Goal: Task Accomplishment & Management: Use online tool/utility

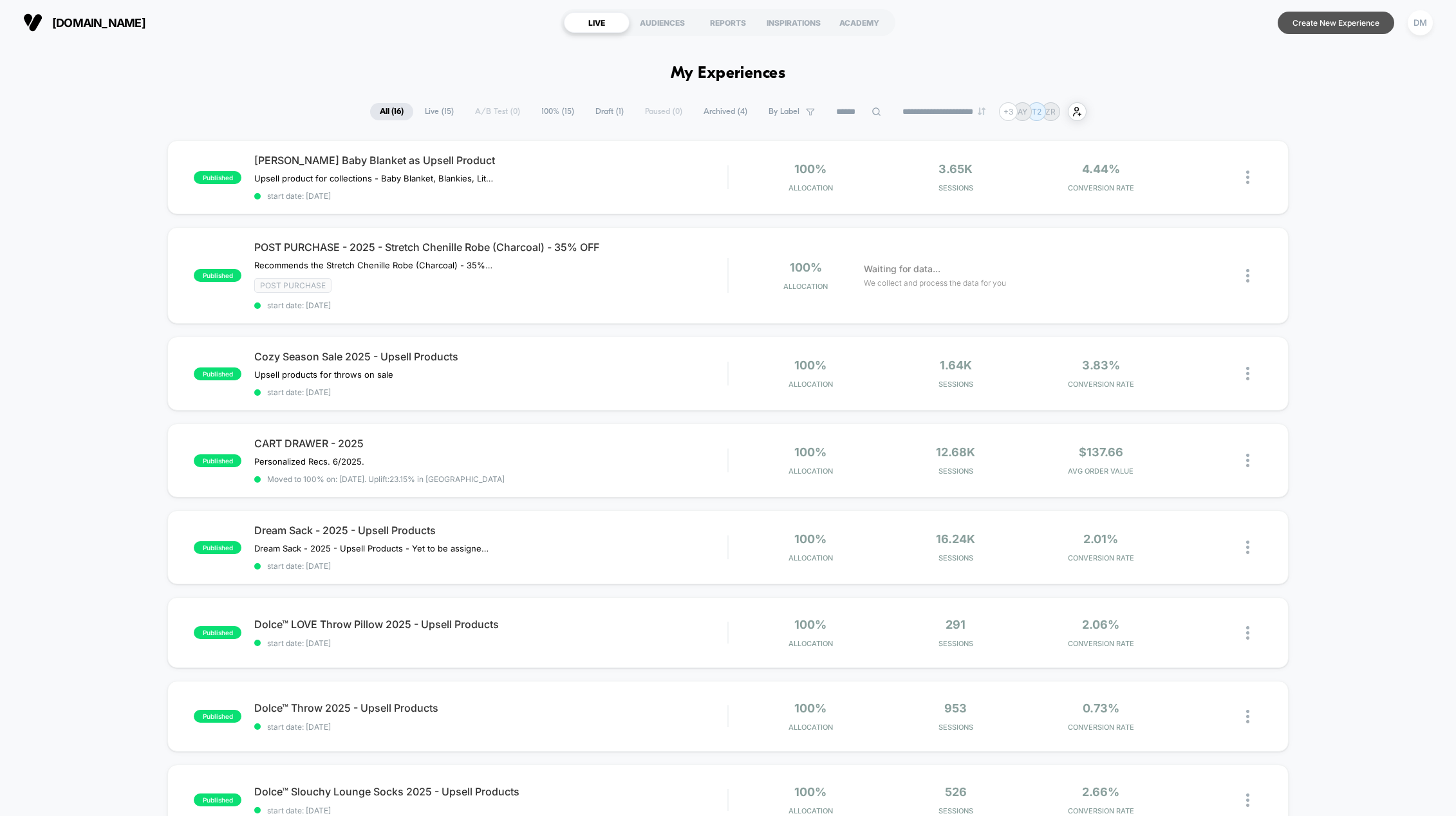
click at [1295, 18] on button "Create New Experience" at bounding box center [1336, 23] width 117 height 23
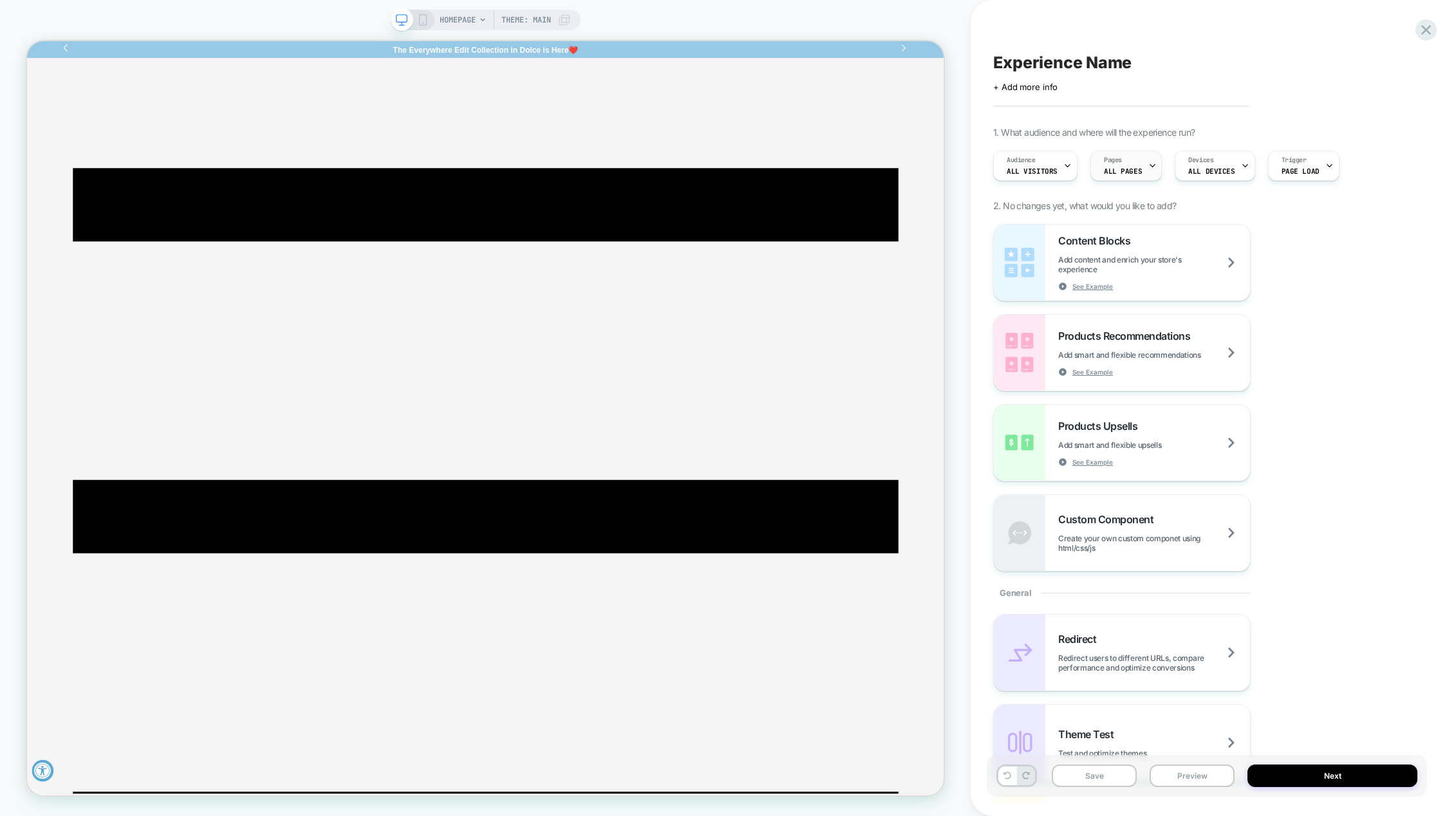
click at [1150, 166] on icon at bounding box center [1153, 166] width 5 height 2
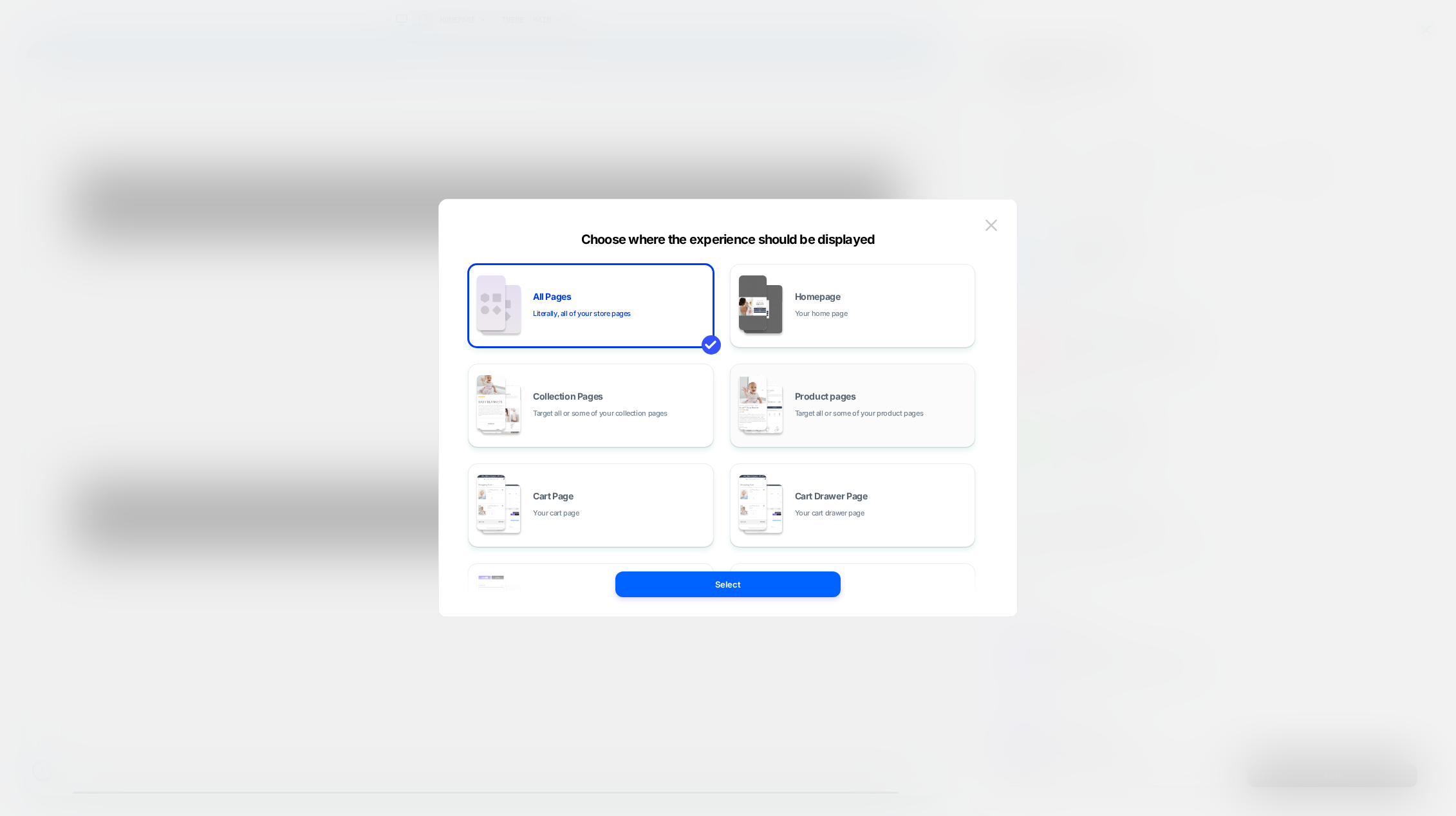
click at [806, 400] on span "Product pages" at bounding box center [825, 397] width 61 height 9
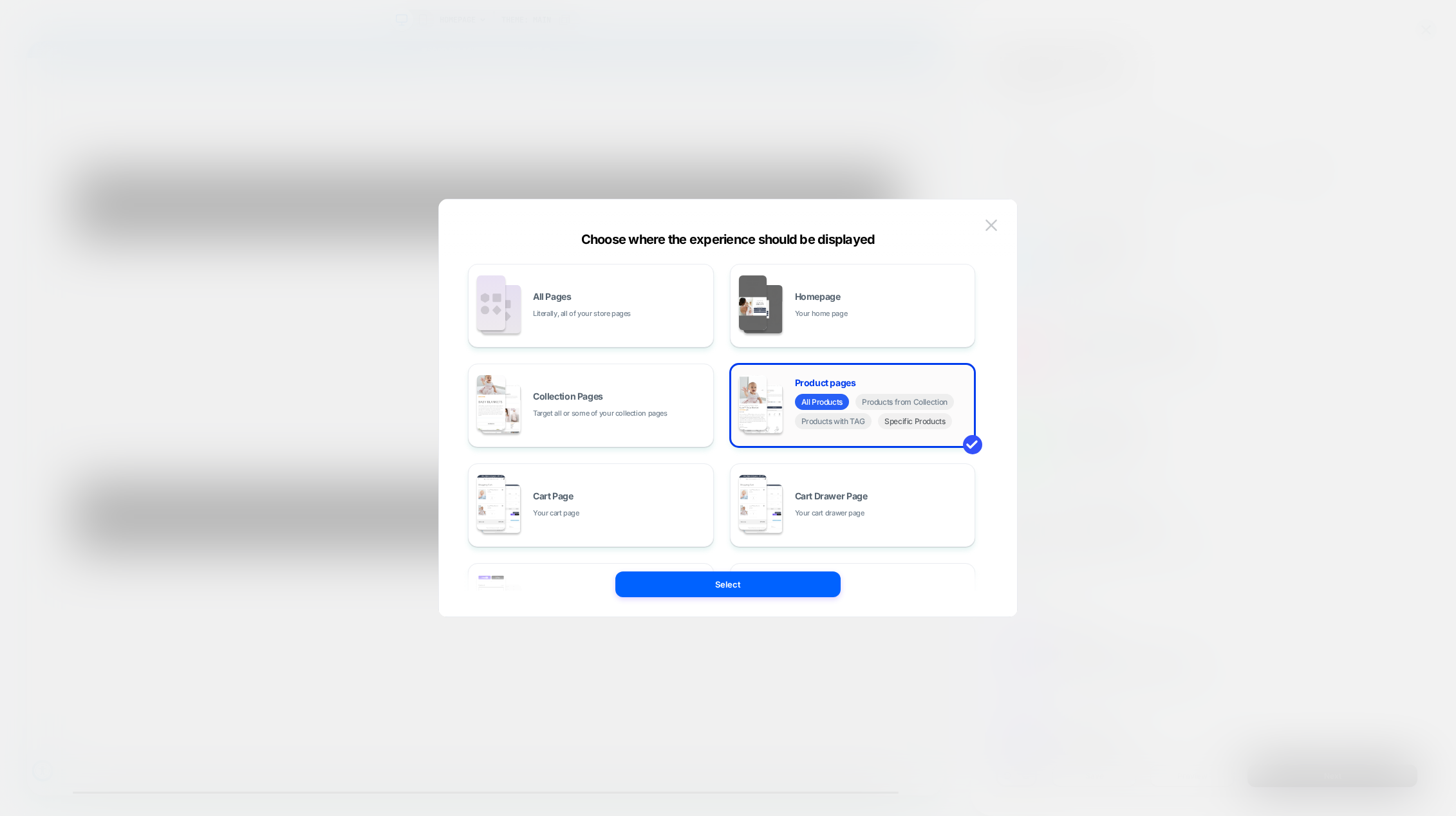
click at [904, 428] on span "Specific Products" at bounding box center [915, 421] width 74 height 16
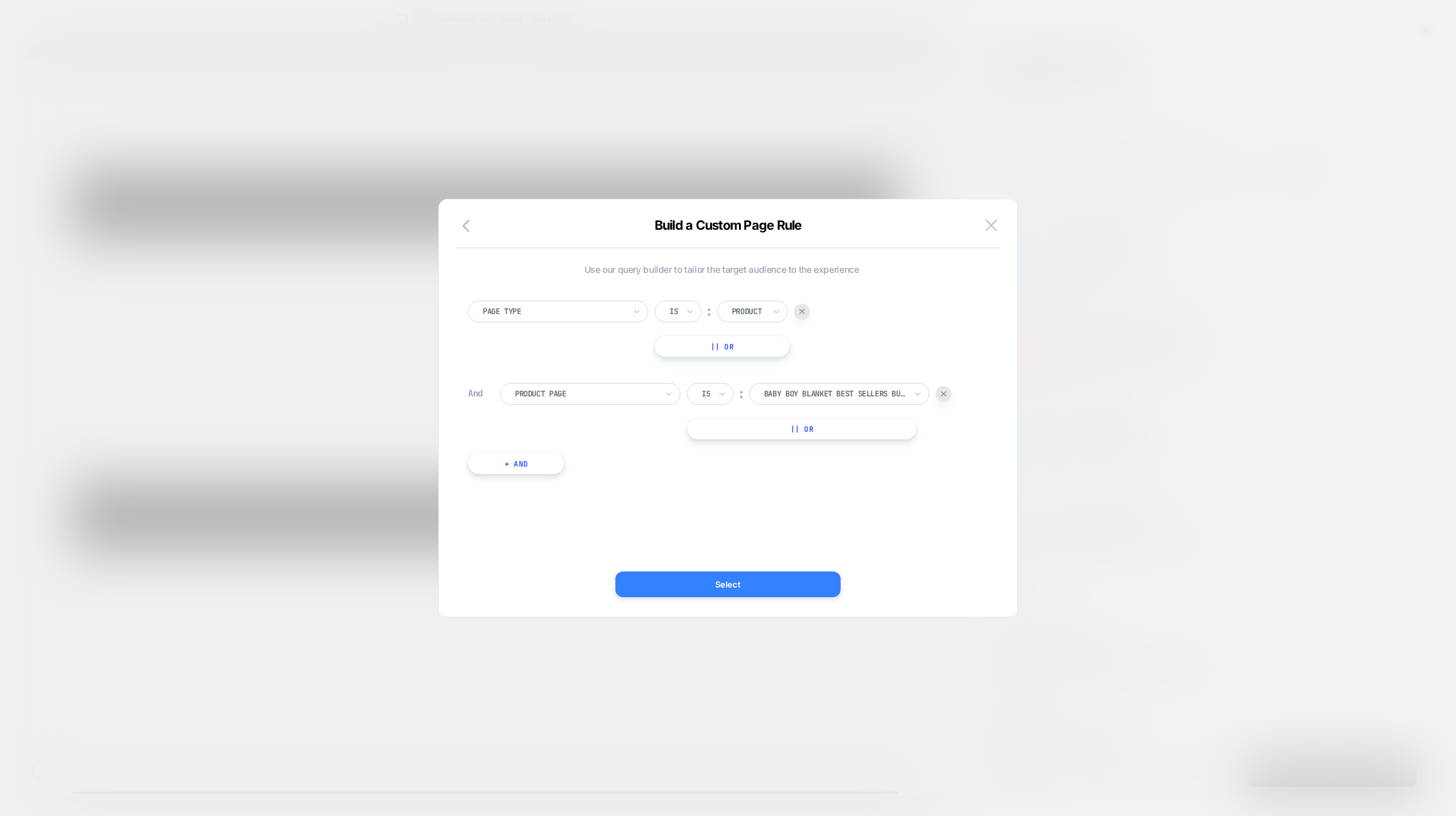
click at [739, 582] on button "Select" at bounding box center [727, 584] width 225 height 26
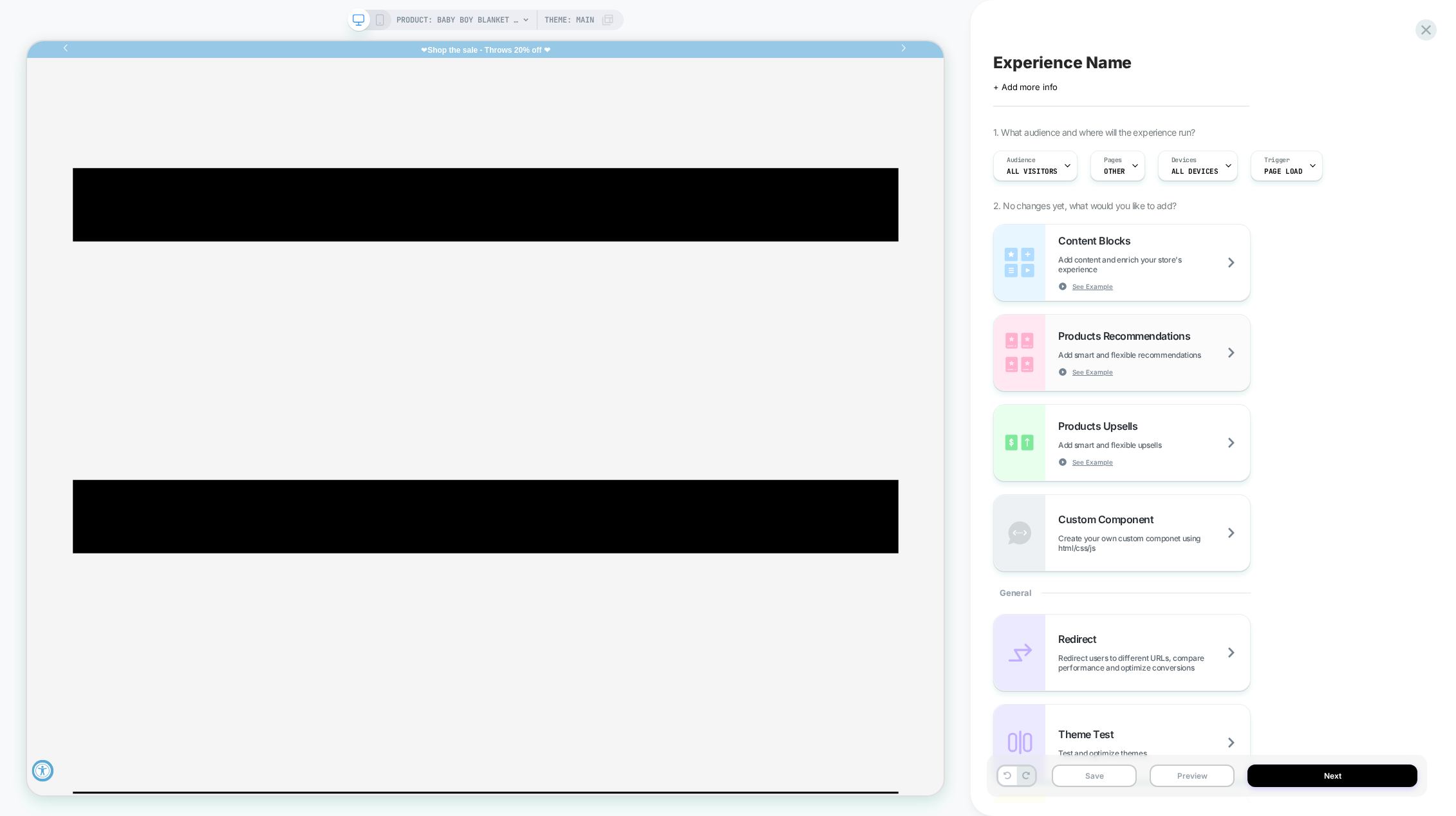
click at [1041, 345] on img at bounding box center [1019, 352] width 51 height 76
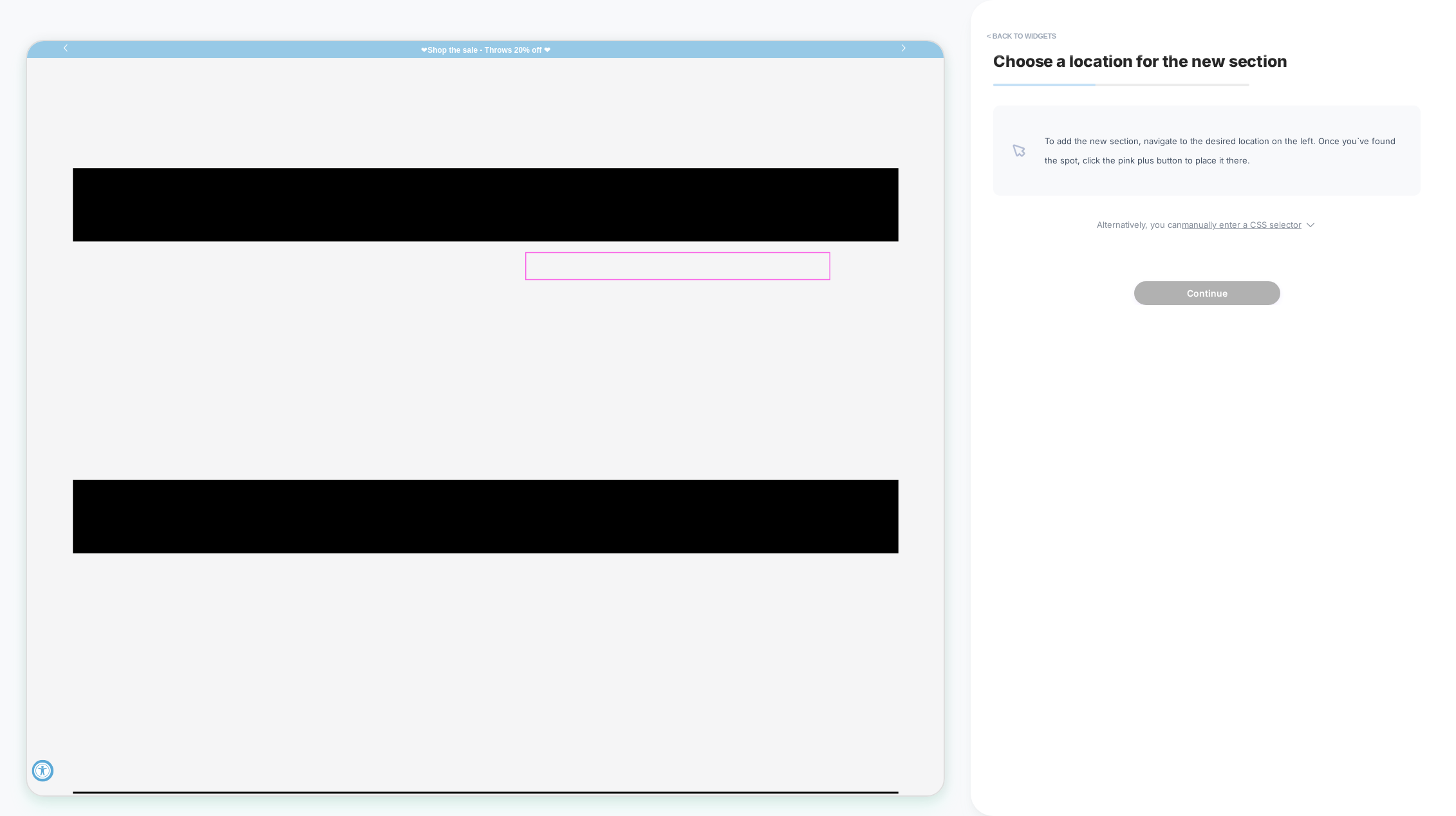
click at [820, 333] on div at bounding box center [894, 341] width 404 height 35
click at [857, 377] on div "Replace" at bounding box center [894, 379] width 78 height 13
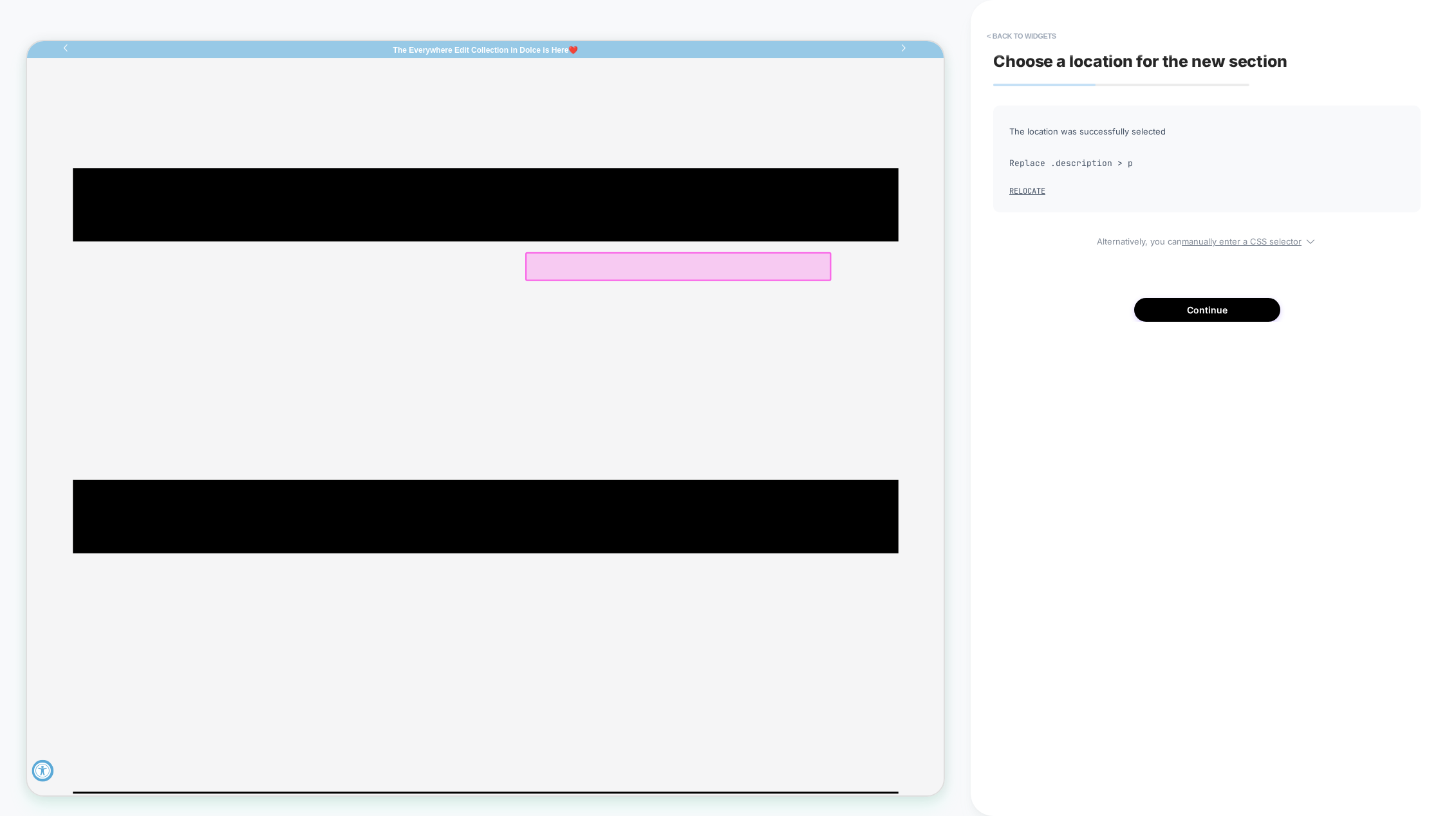
scroll to position [0, 1]
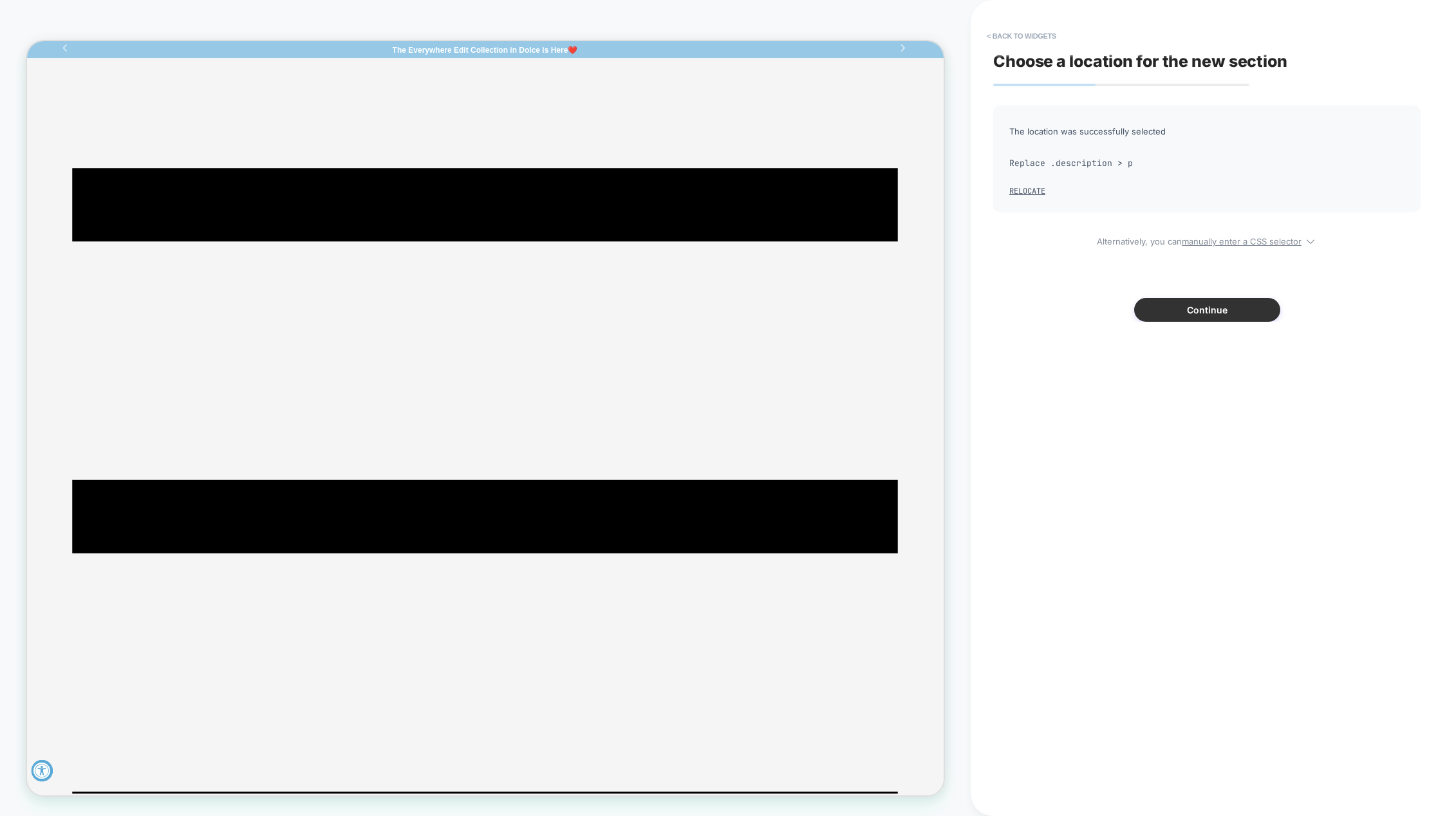
click at [1147, 309] on button "Continue" at bounding box center [1208, 310] width 146 height 24
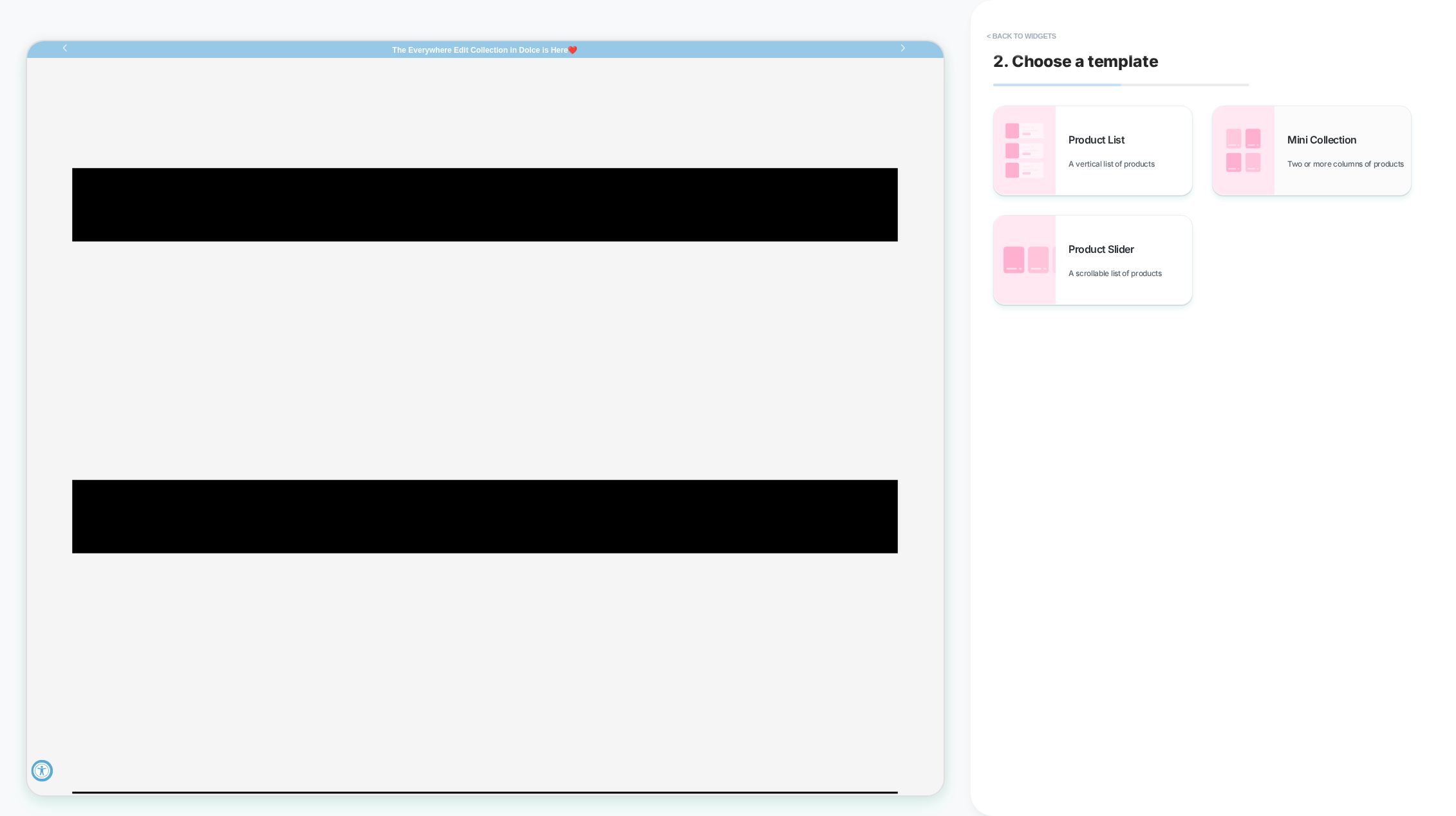
click at [1234, 153] on img at bounding box center [1244, 151] width 62 height 89
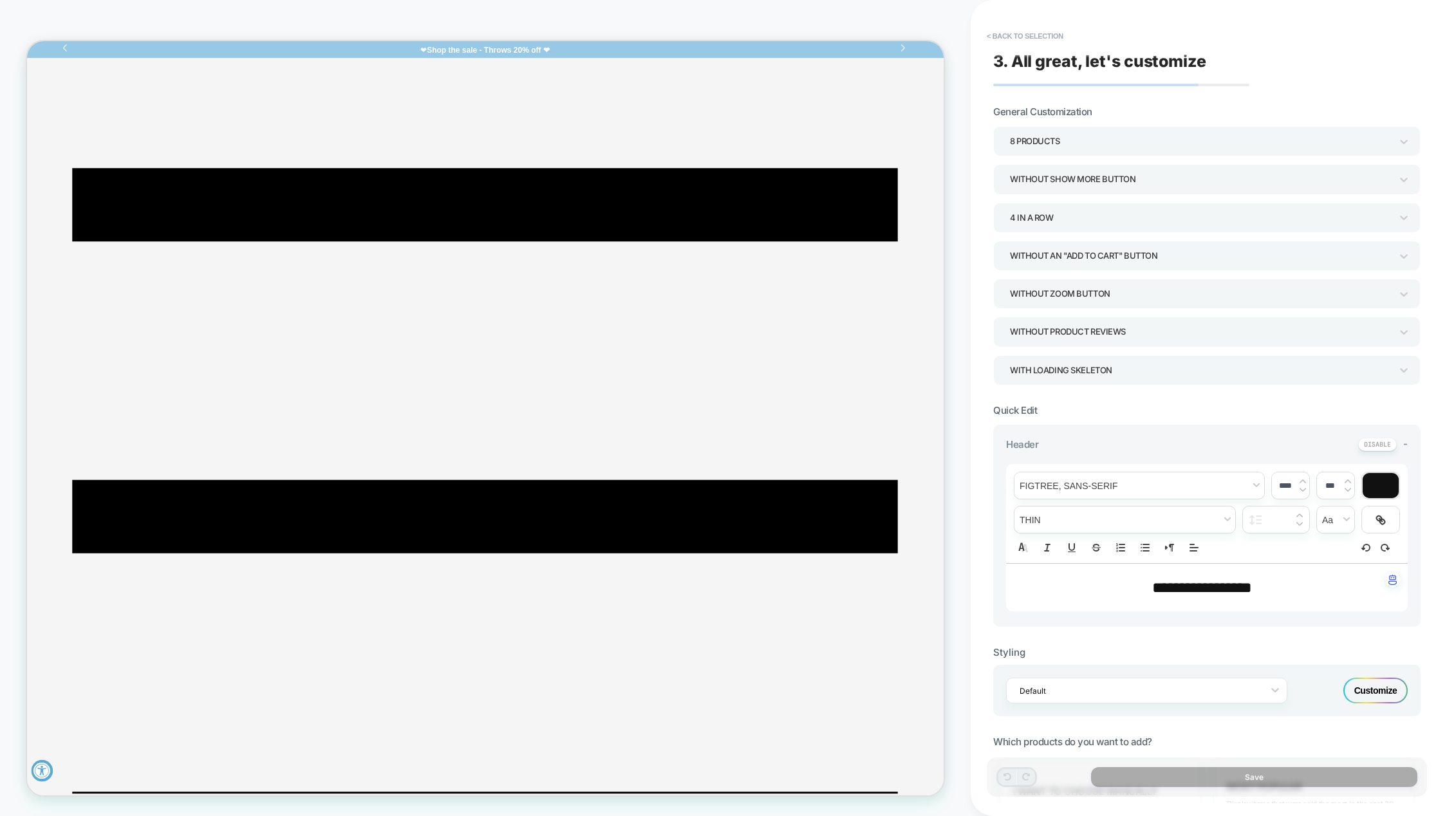
click at [1155, 134] on div "8 Products" at bounding box center [1201, 141] width 381 height 17
click at [1047, 335] on div "16 Products" at bounding box center [1207, 338] width 417 height 26
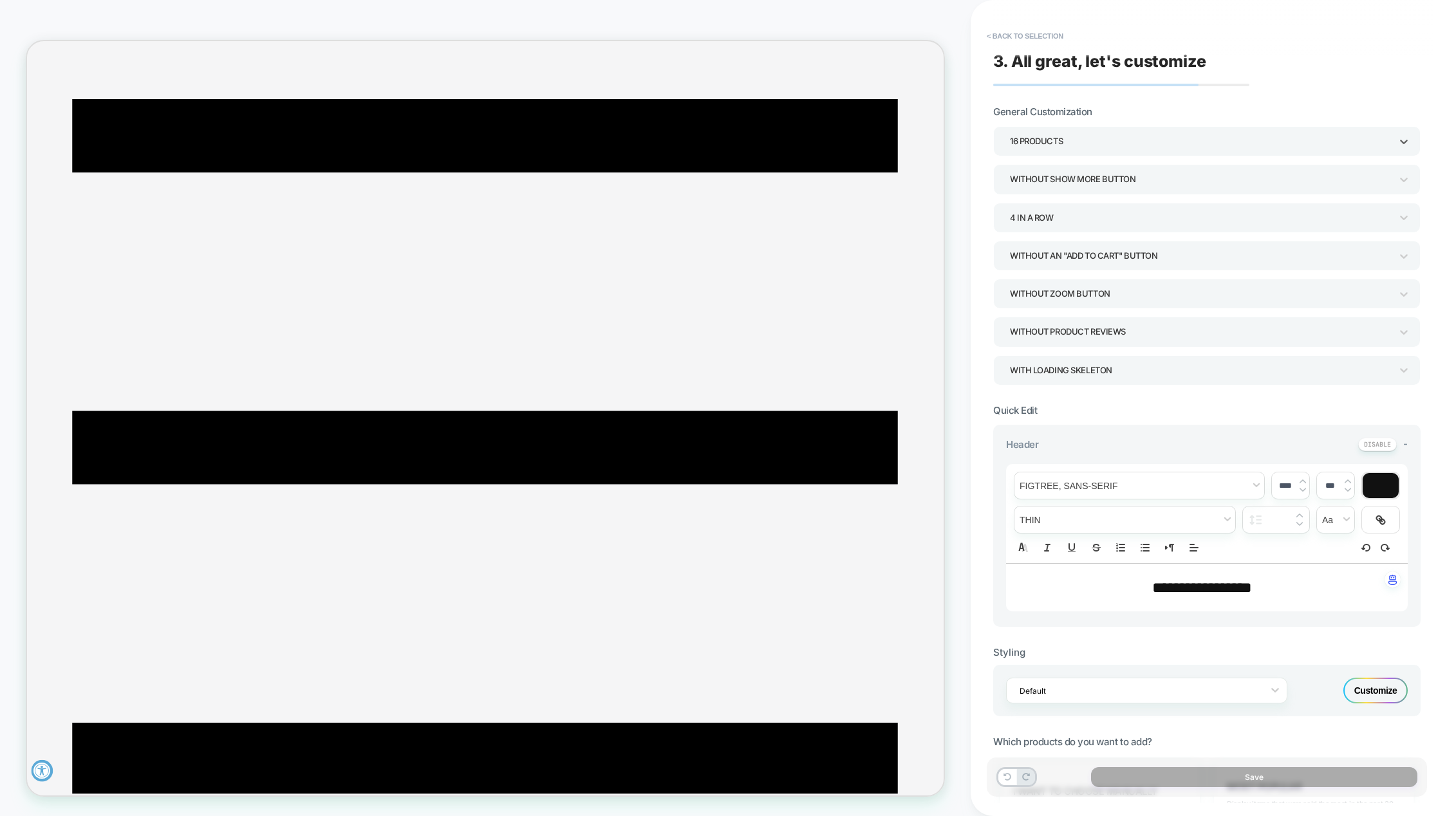
scroll to position [0, 0]
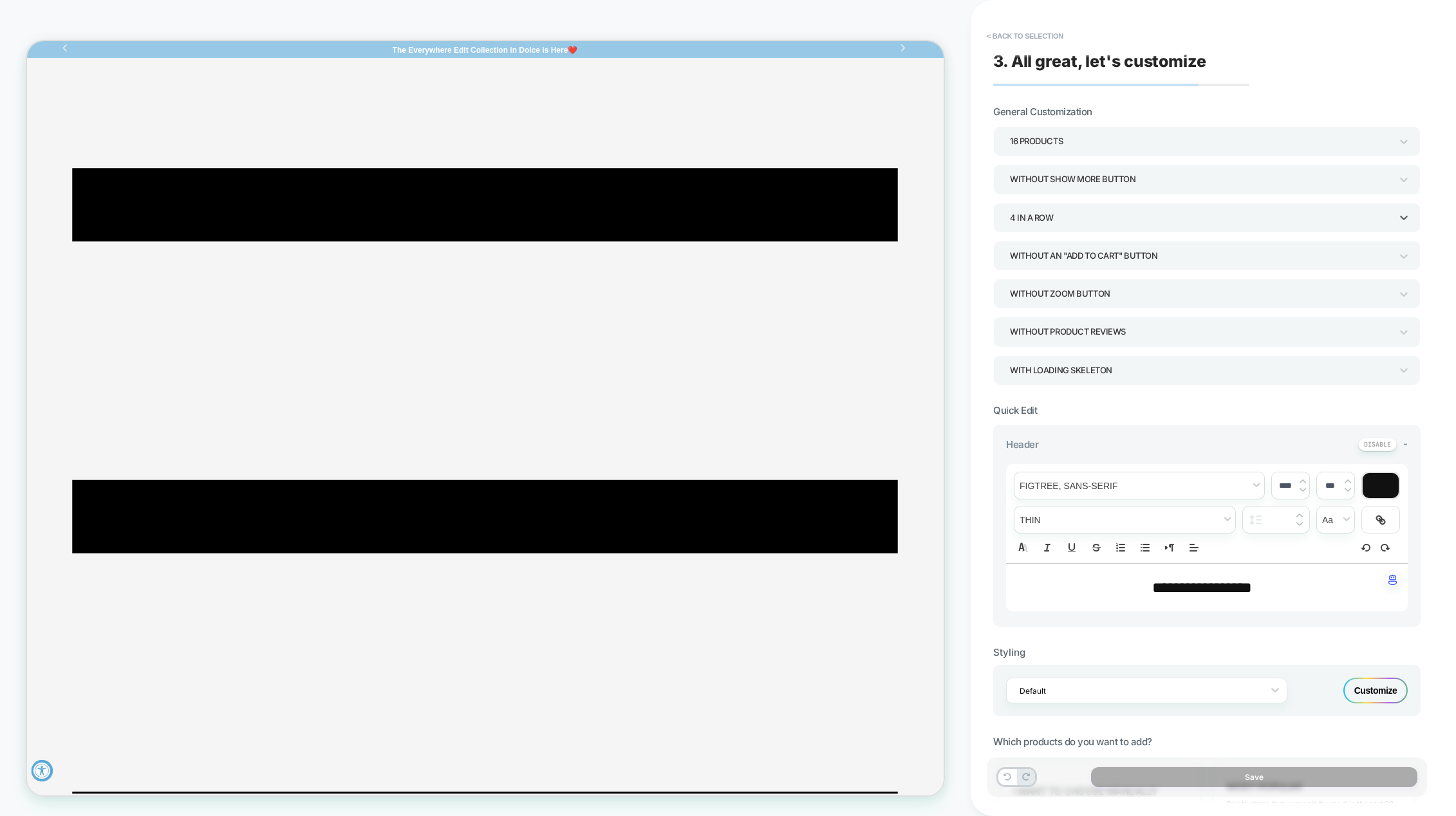
click at [1102, 217] on div "4 In a Row" at bounding box center [1201, 218] width 381 height 17
click at [1159, 187] on div at bounding box center [728, 408] width 1456 height 816
click at [1159, 184] on div "Without Show more button" at bounding box center [1201, 179] width 381 height 17
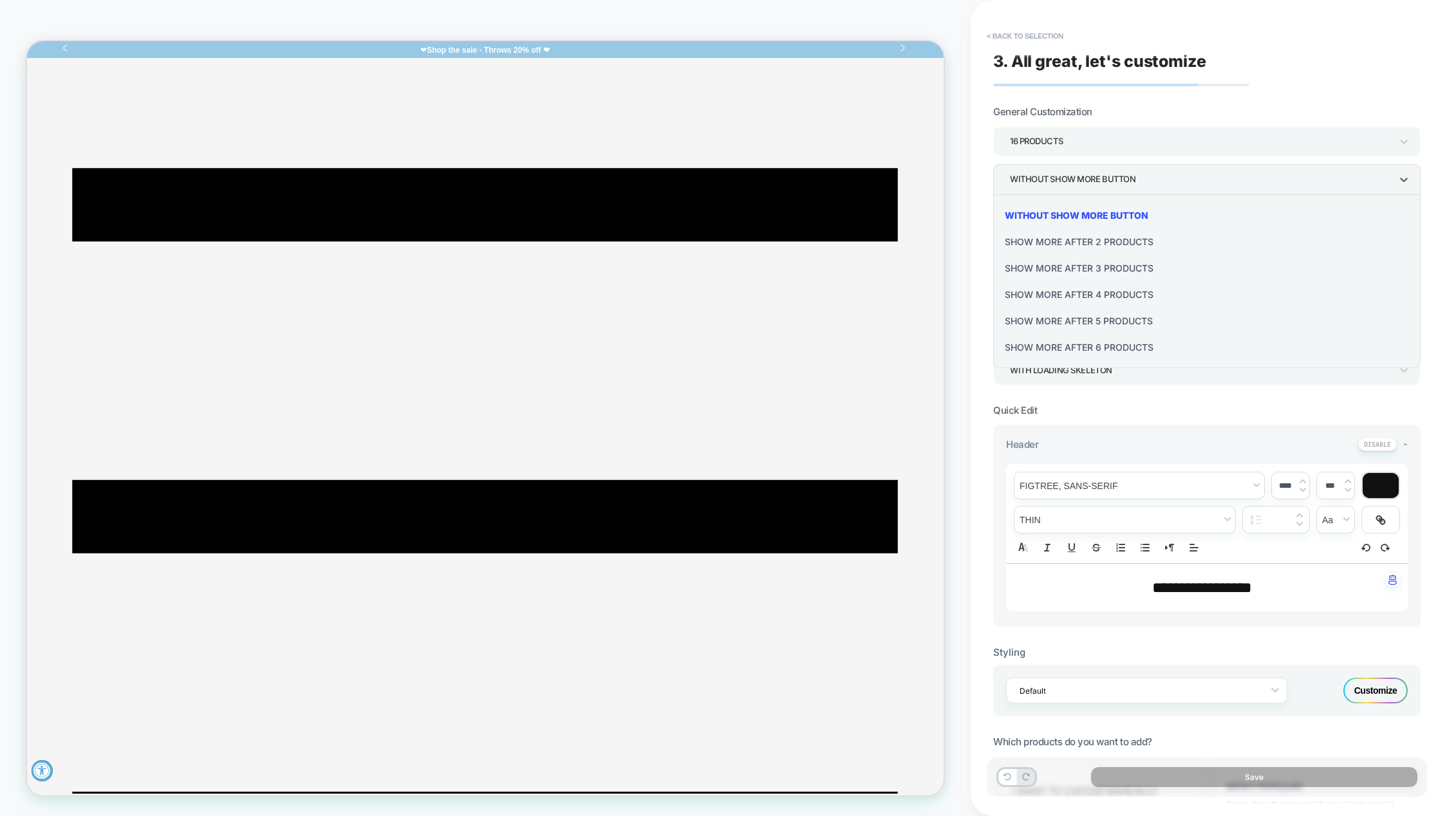
click at [1169, 171] on div at bounding box center [728, 408] width 1456 height 816
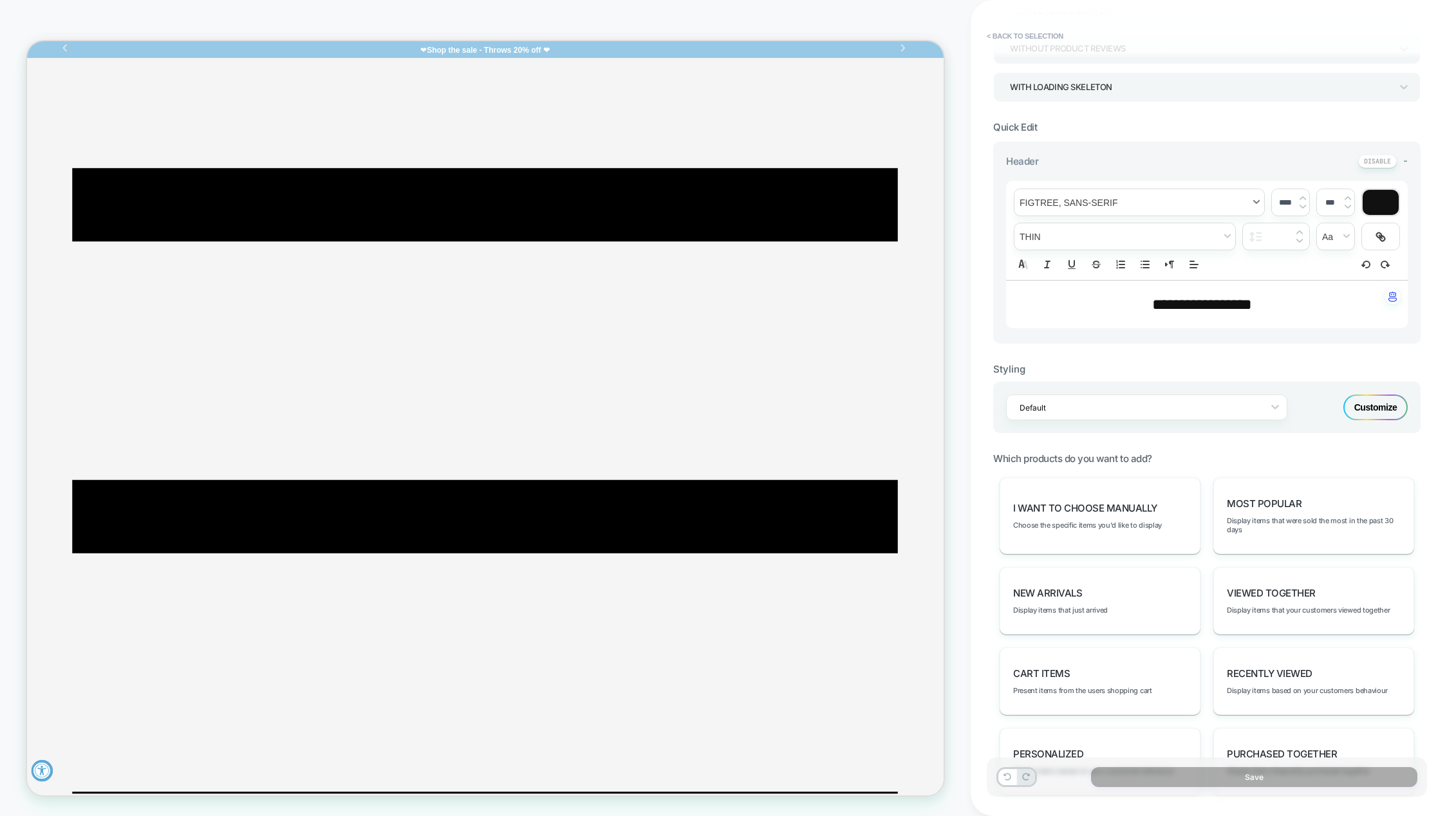
scroll to position [386, 0]
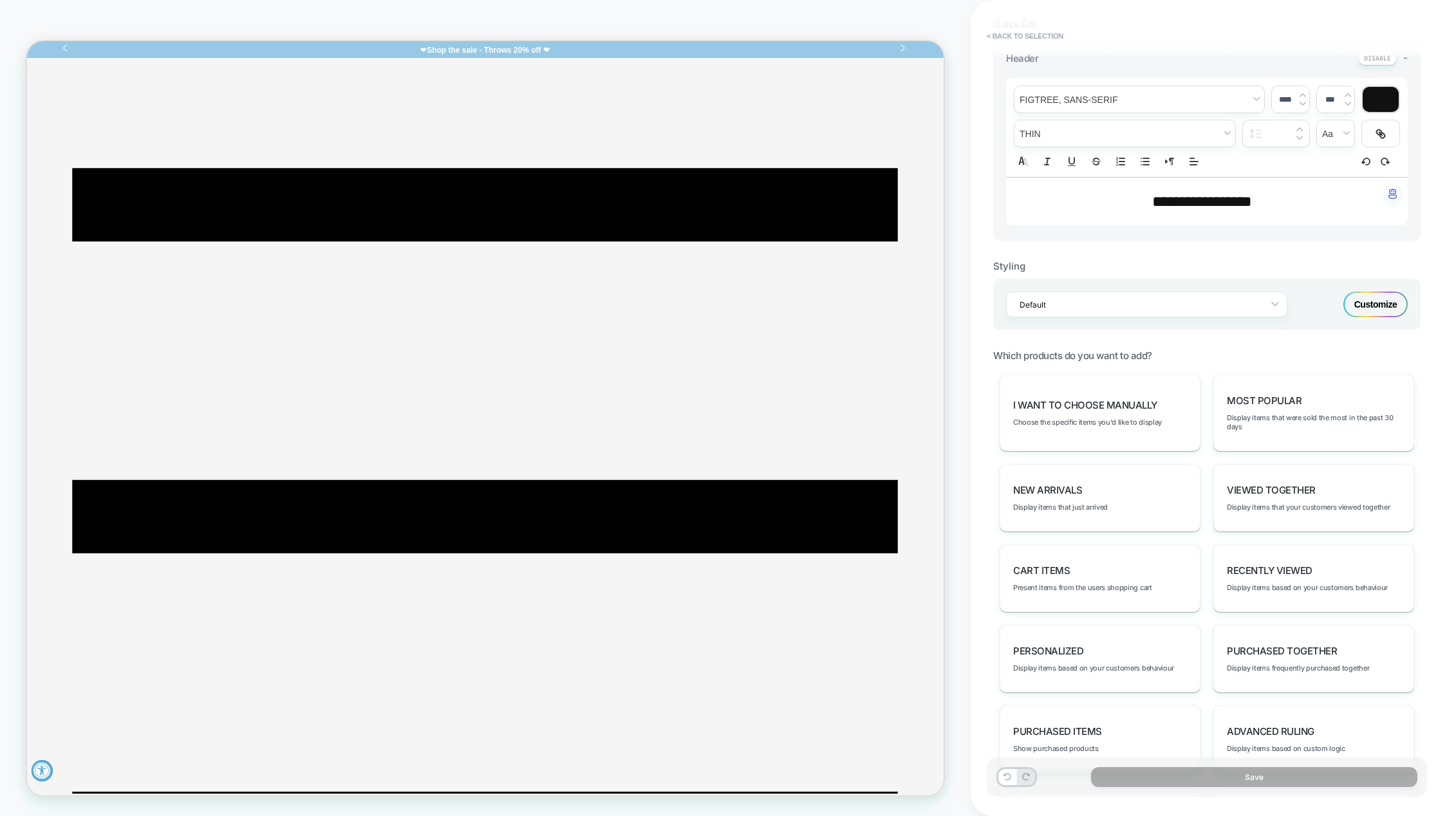
click at [1189, 200] on span "**********" at bounding box center [1202, 201] width 100 height 16
type input "****"
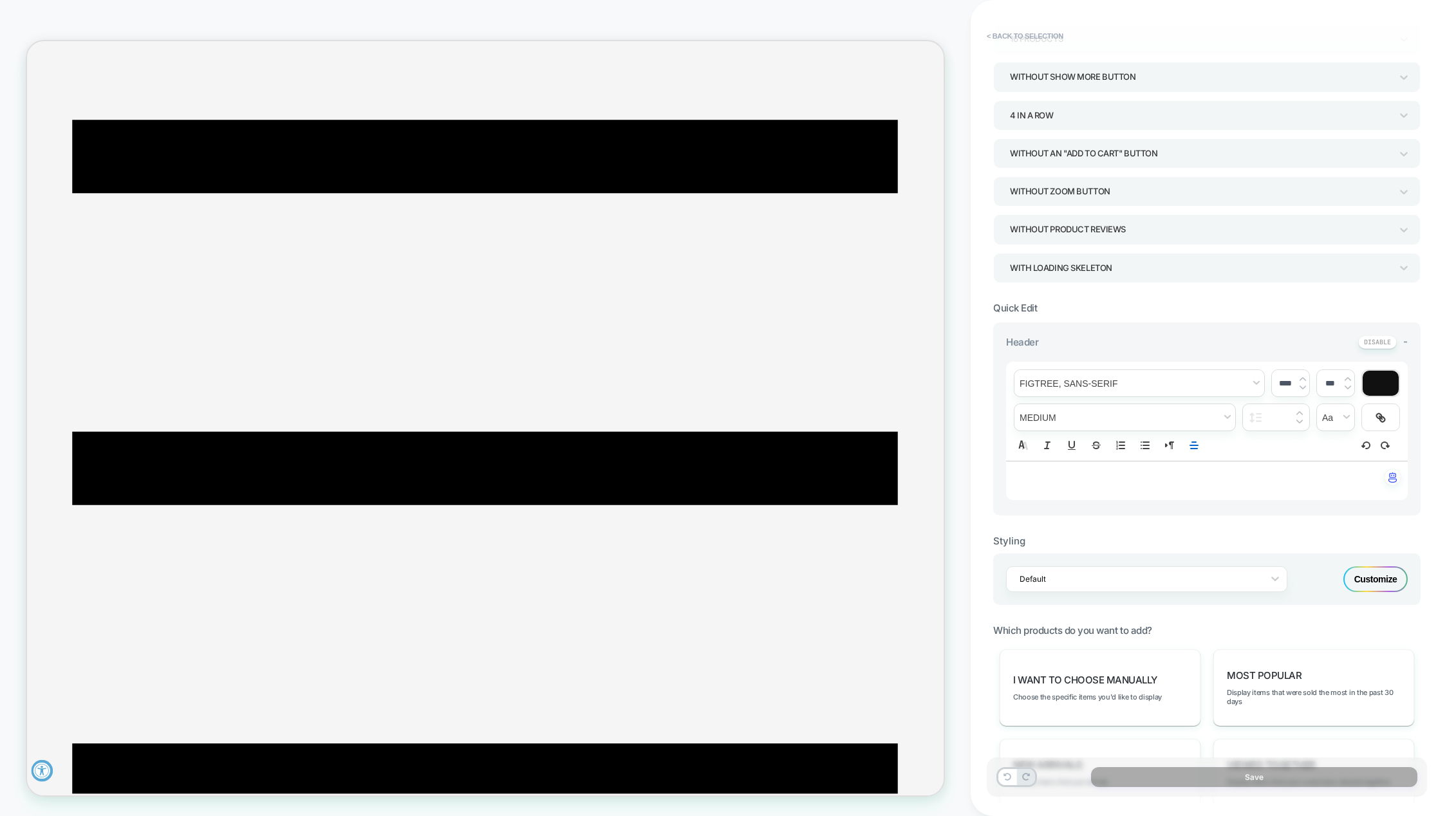
scroll to position [193, 0]
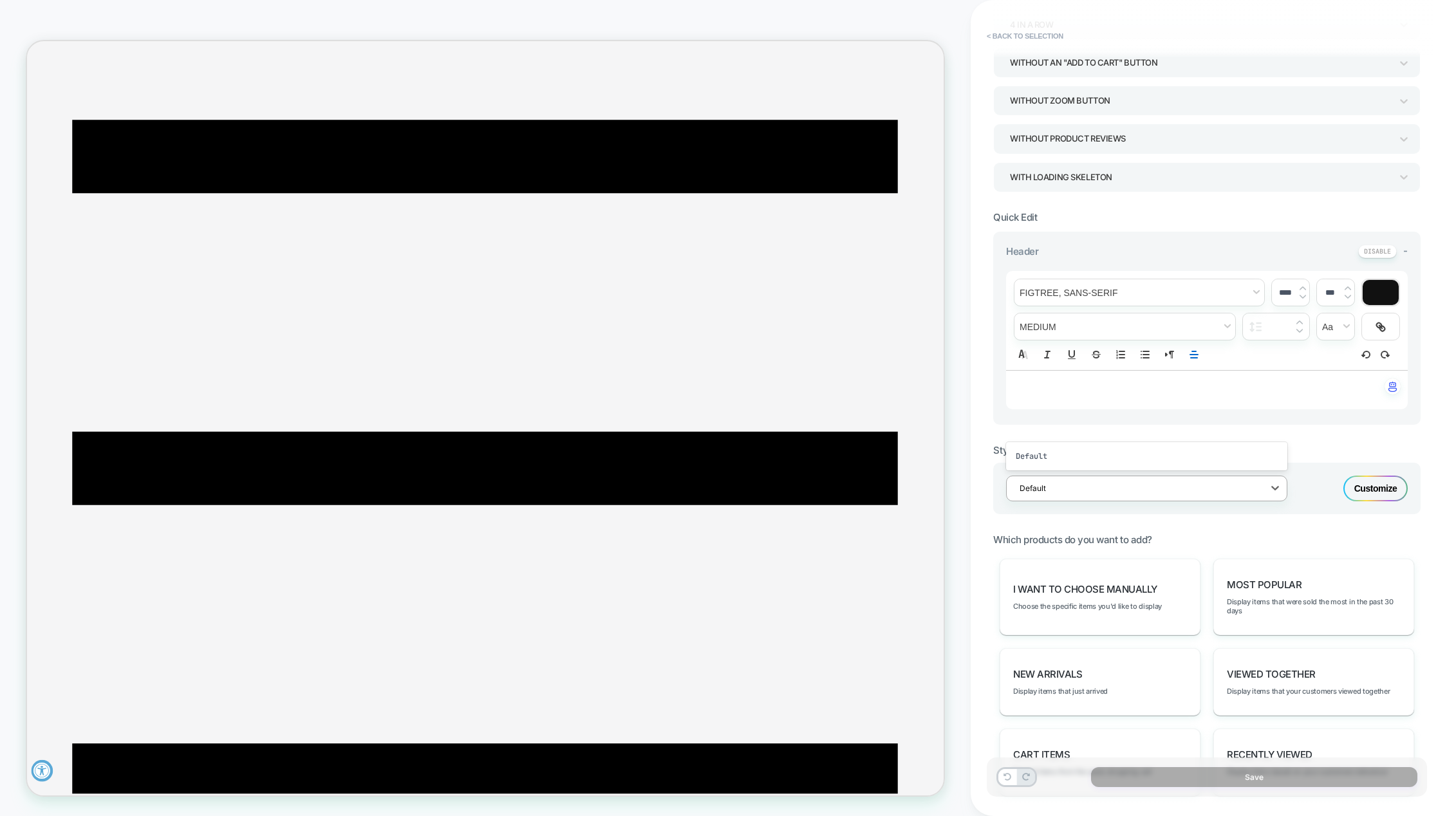
click at [1214, 483] on div at bounding box center [1138, 488] width 237 height 12
click at [1203, 461] on div "Default" at bounding box center [1147, 456] width 282 height 23
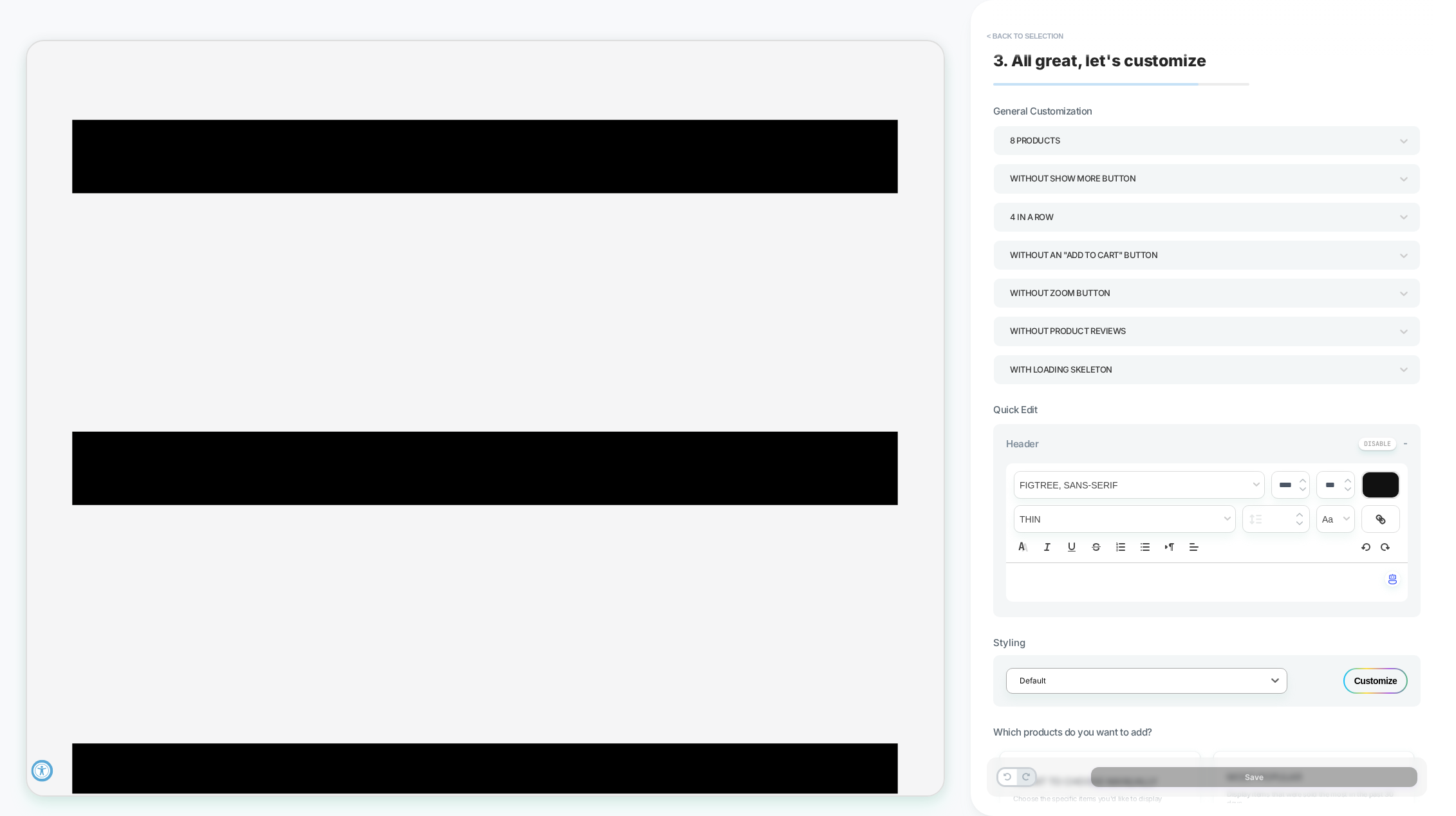
scroll to position [0, 0]
click at [1364, 682] on div "Customize" at bounding box center [1375, 681] width 65 height 26
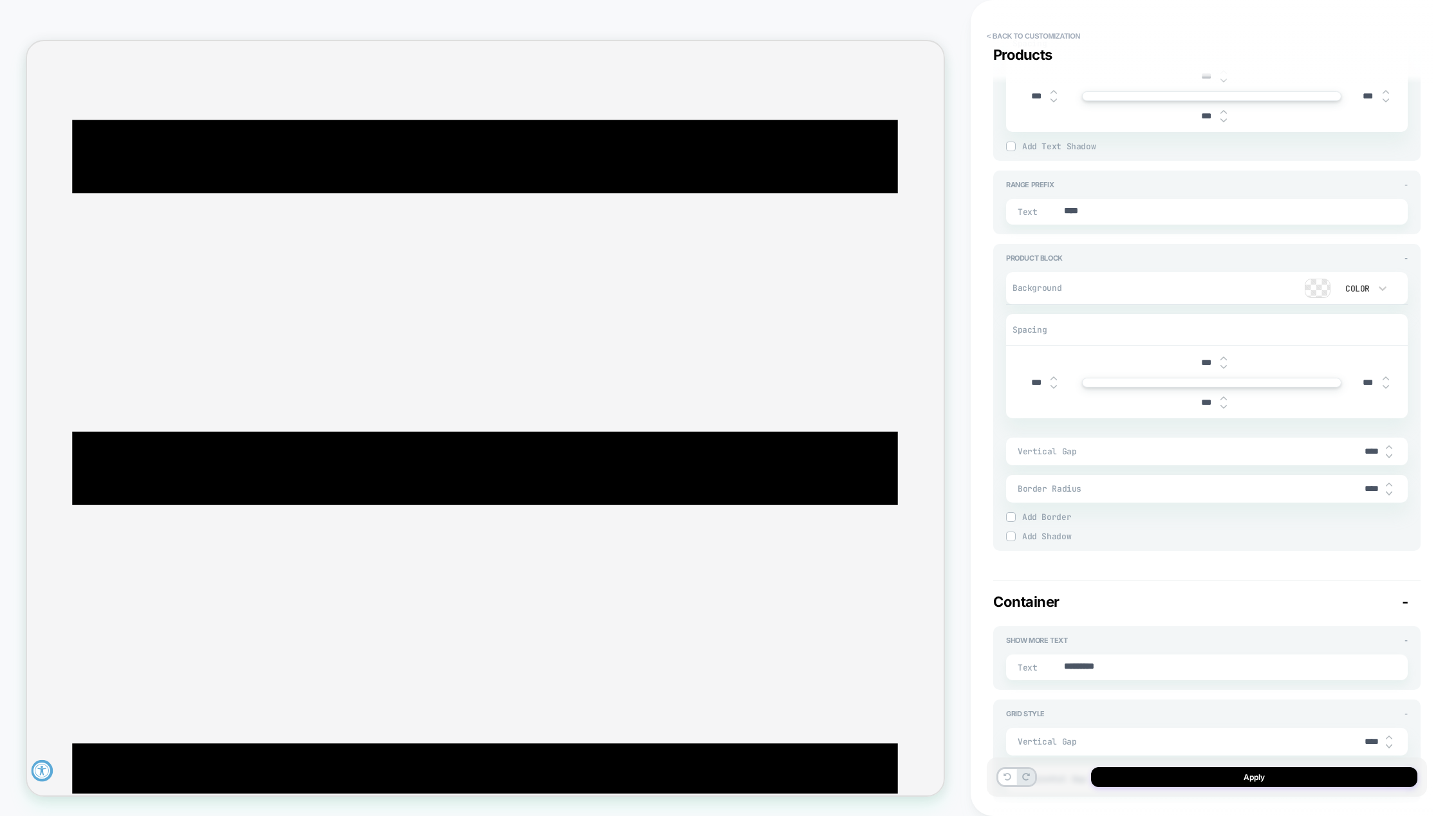
scroll to position [1287, 0]
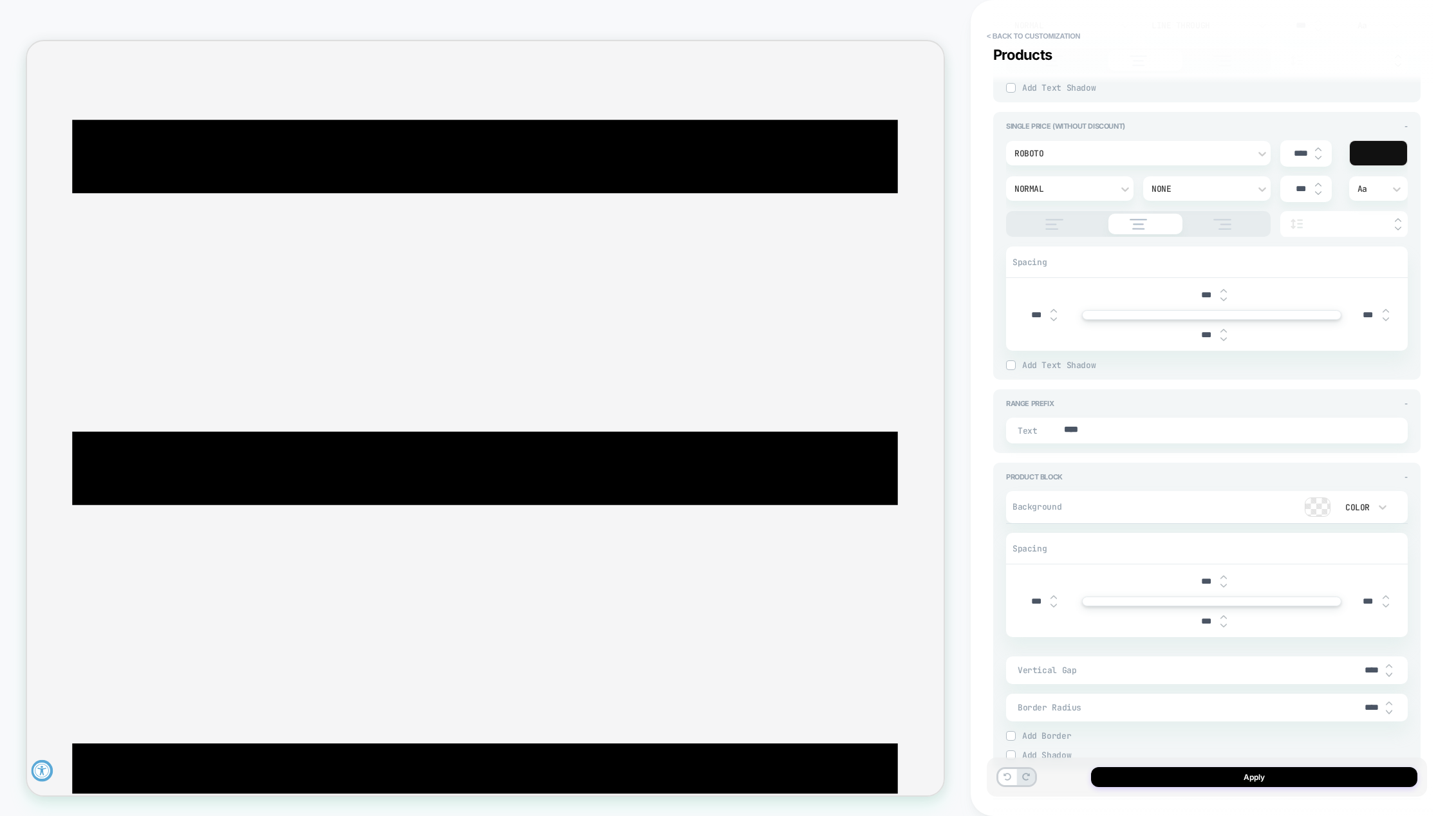
type textarea "*"
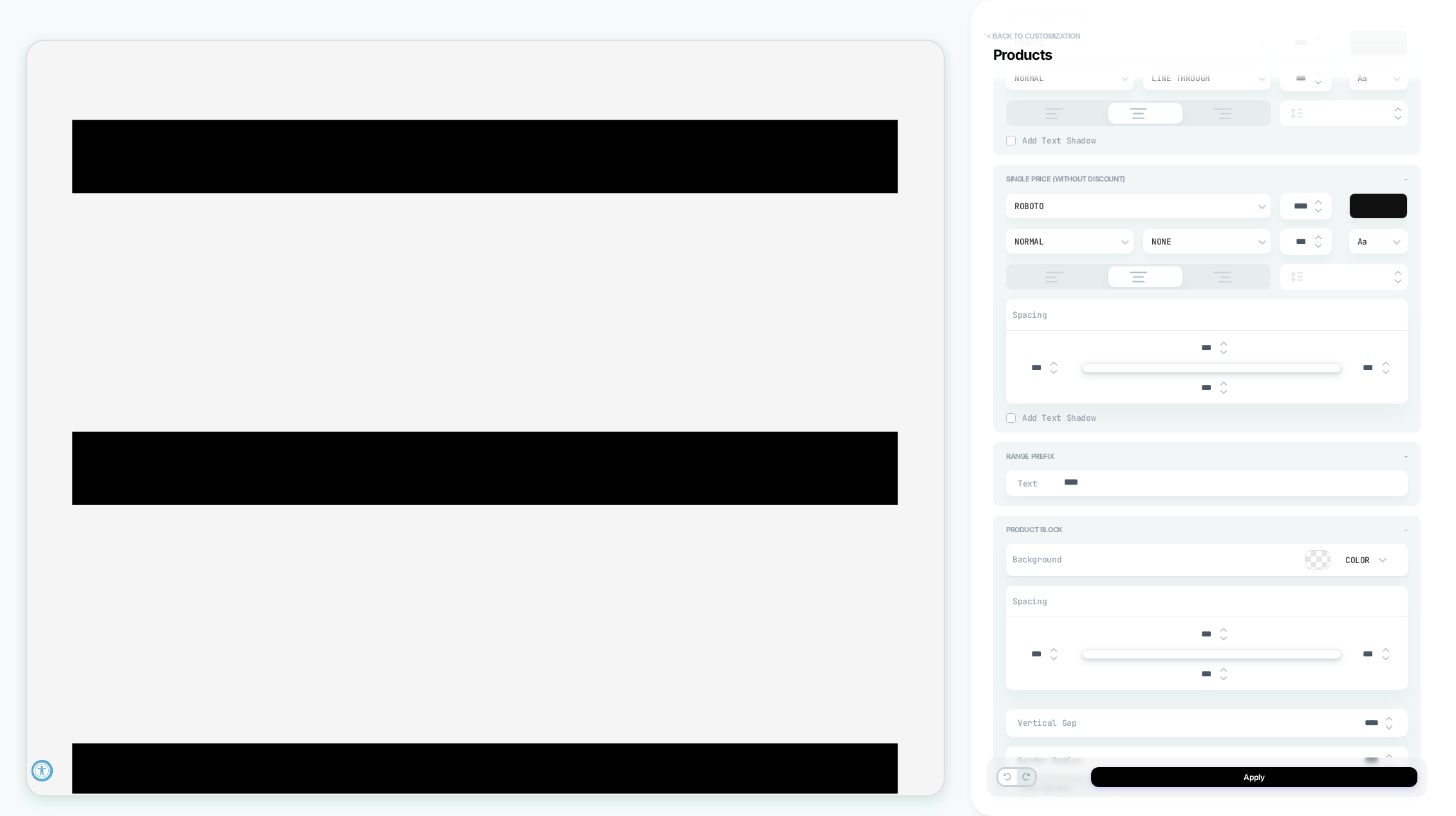
click at [1003, 40] on button "< Back to customization" at bounding box center [1033, 35] width 106 height 20
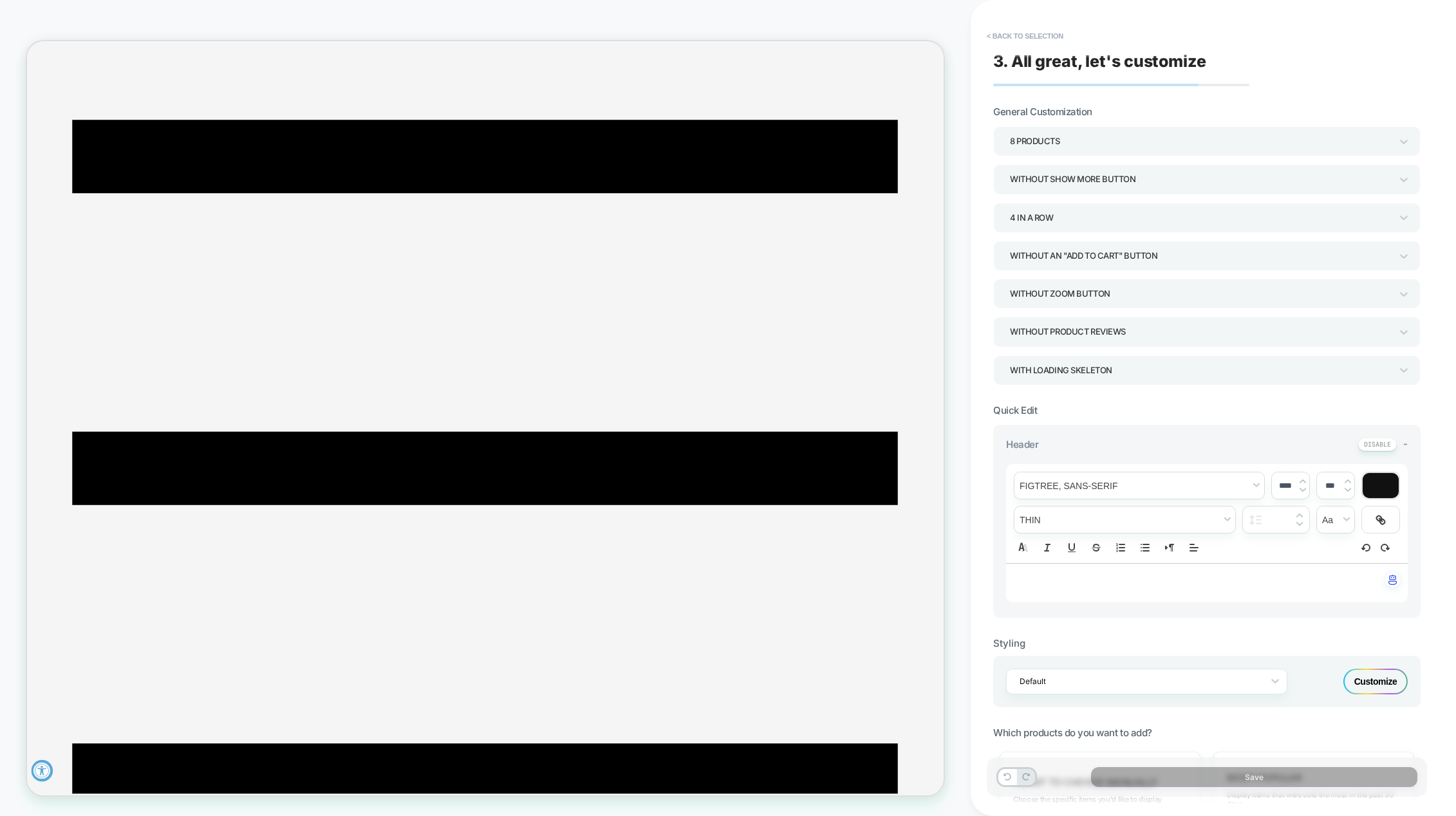
click at [1060, 135] on div "8 Products" at bounding box center [1201, 141] width 381 height 17
click at [1025, 30] on button "< Back to selection" at bounding box center [1025, 35] width 90 height 20
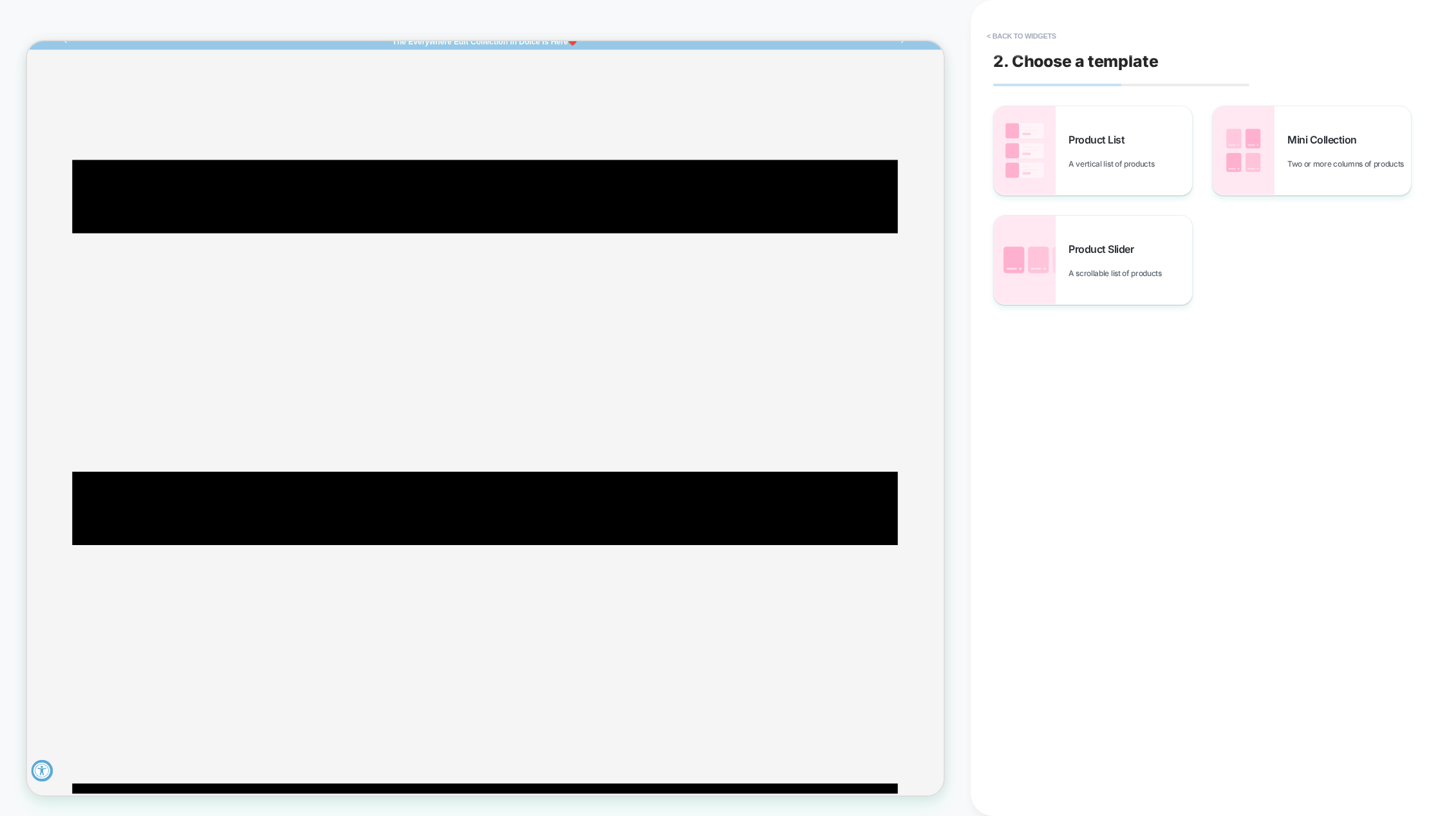
scroll to position [0, 0]
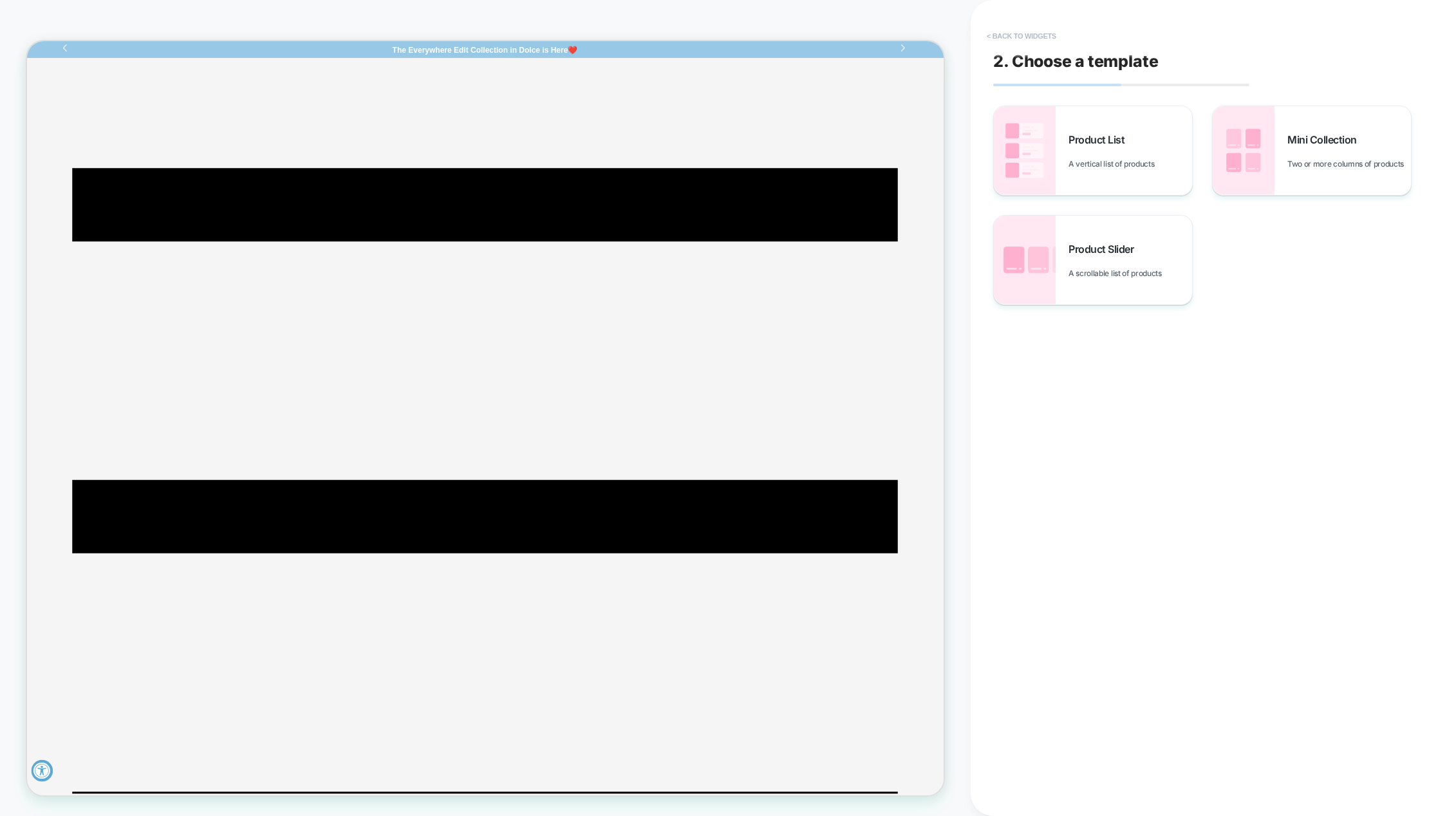
click at [1019, 40] on button "< Back to widgets" at bounding box center [1021, 35] width 82 height 20
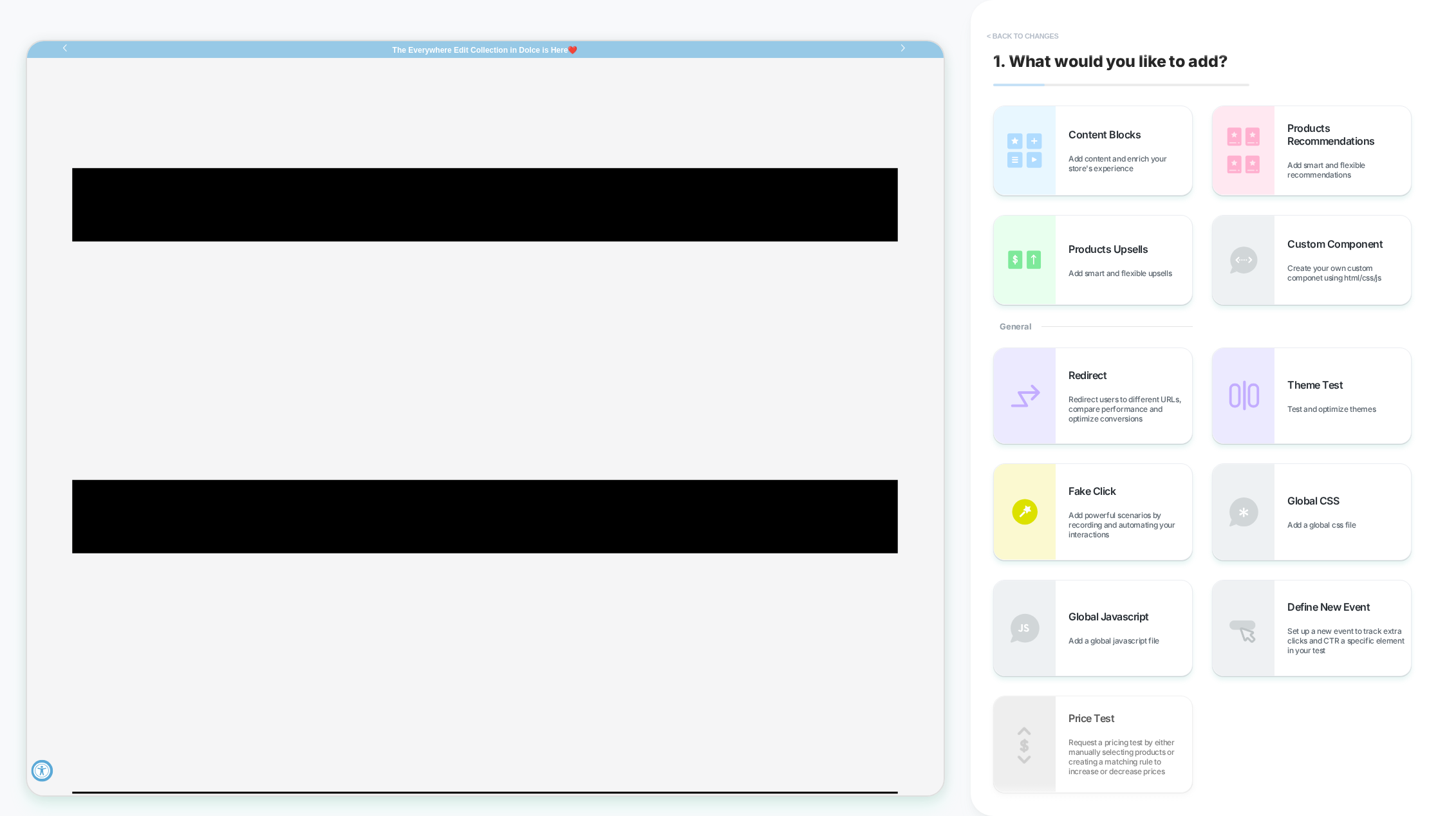
click at [1016, 37] on button "< Back to changes" at bounding box center [1022, 35] width 85 height 20
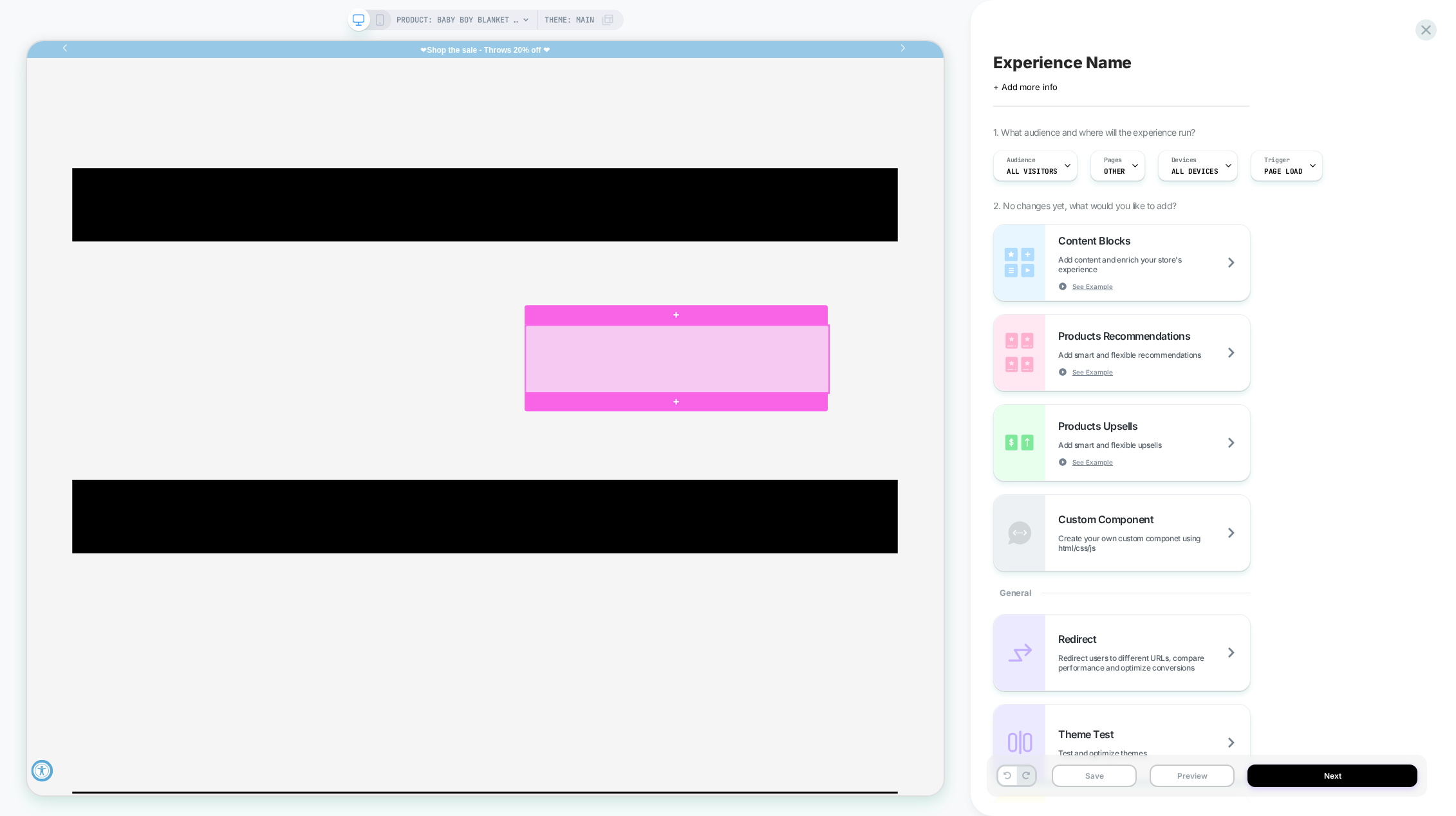
drag, startPoint x: 890, startPoint y: 446, endPoint x: 885, endPoint y: 437, distance: 10.3
click at [885, 437] on div at bounding box center [894, 465] width 404 height 90
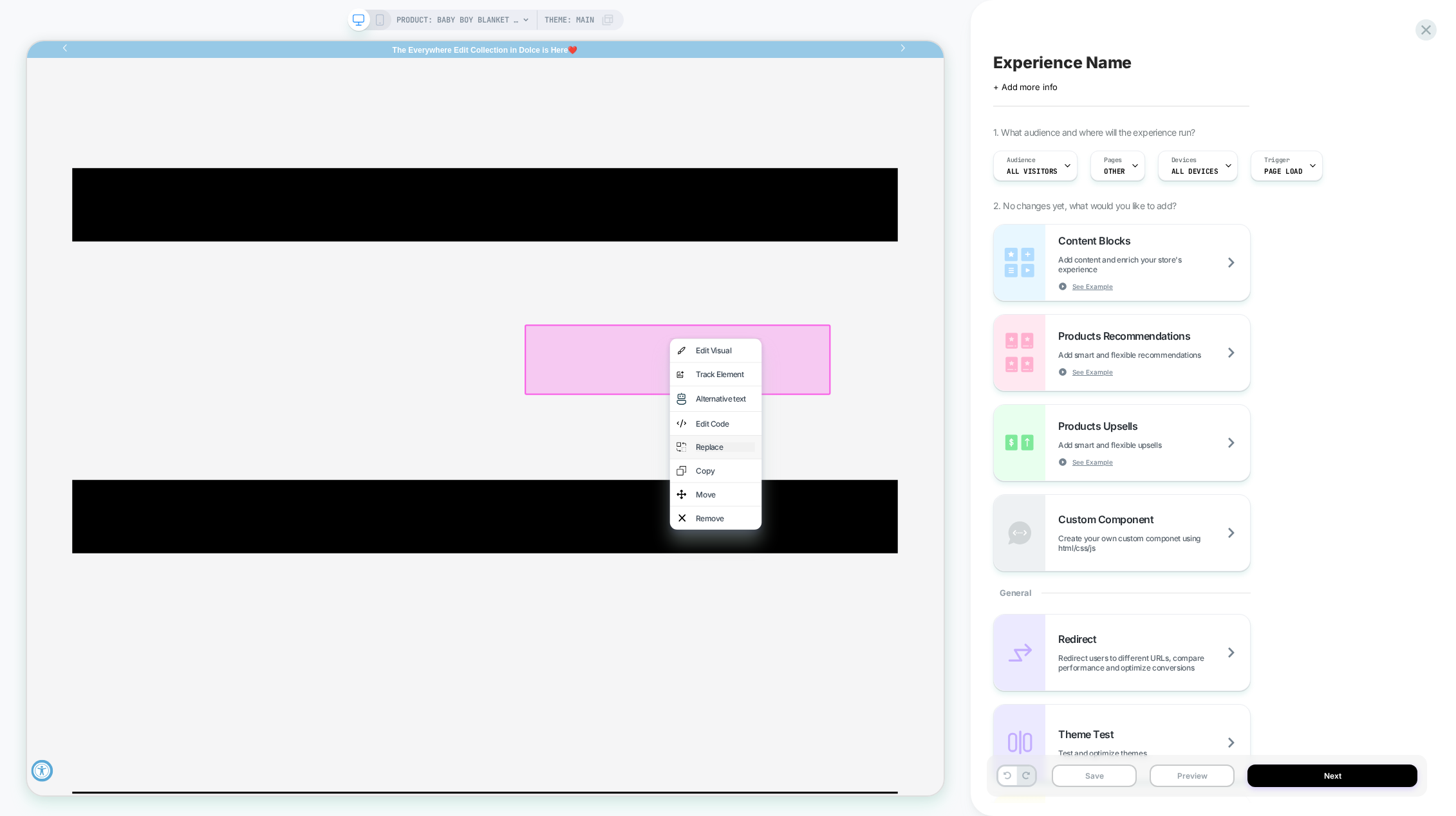
click at [966, 584] on div "Replace" at bounding box center [958, 582] width 78 height 13
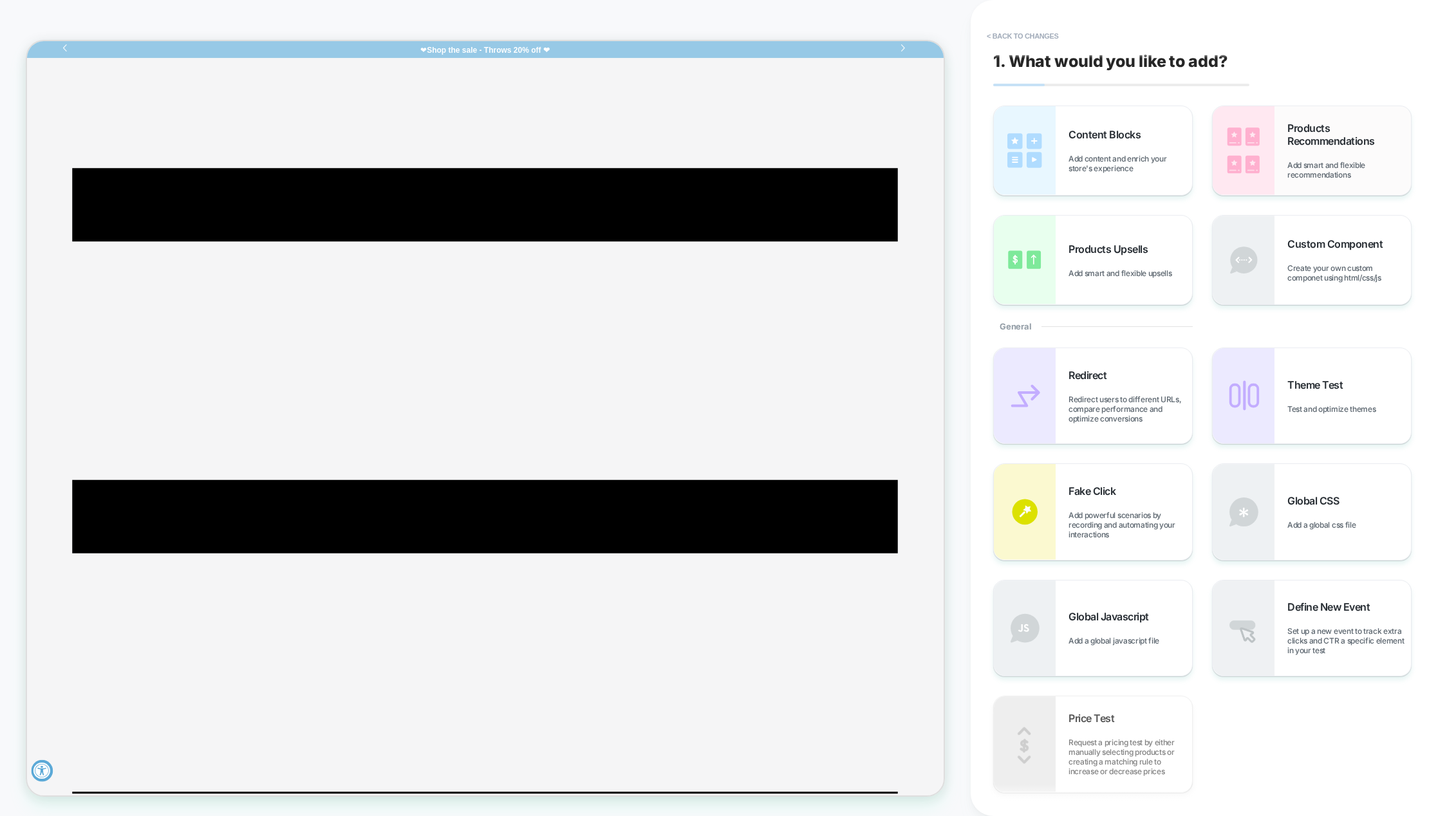
click at [1277, 134] on div "Products Recommendations Add smart and flexible recommendations" at bounding box center [1311, 151] width 198 height 89
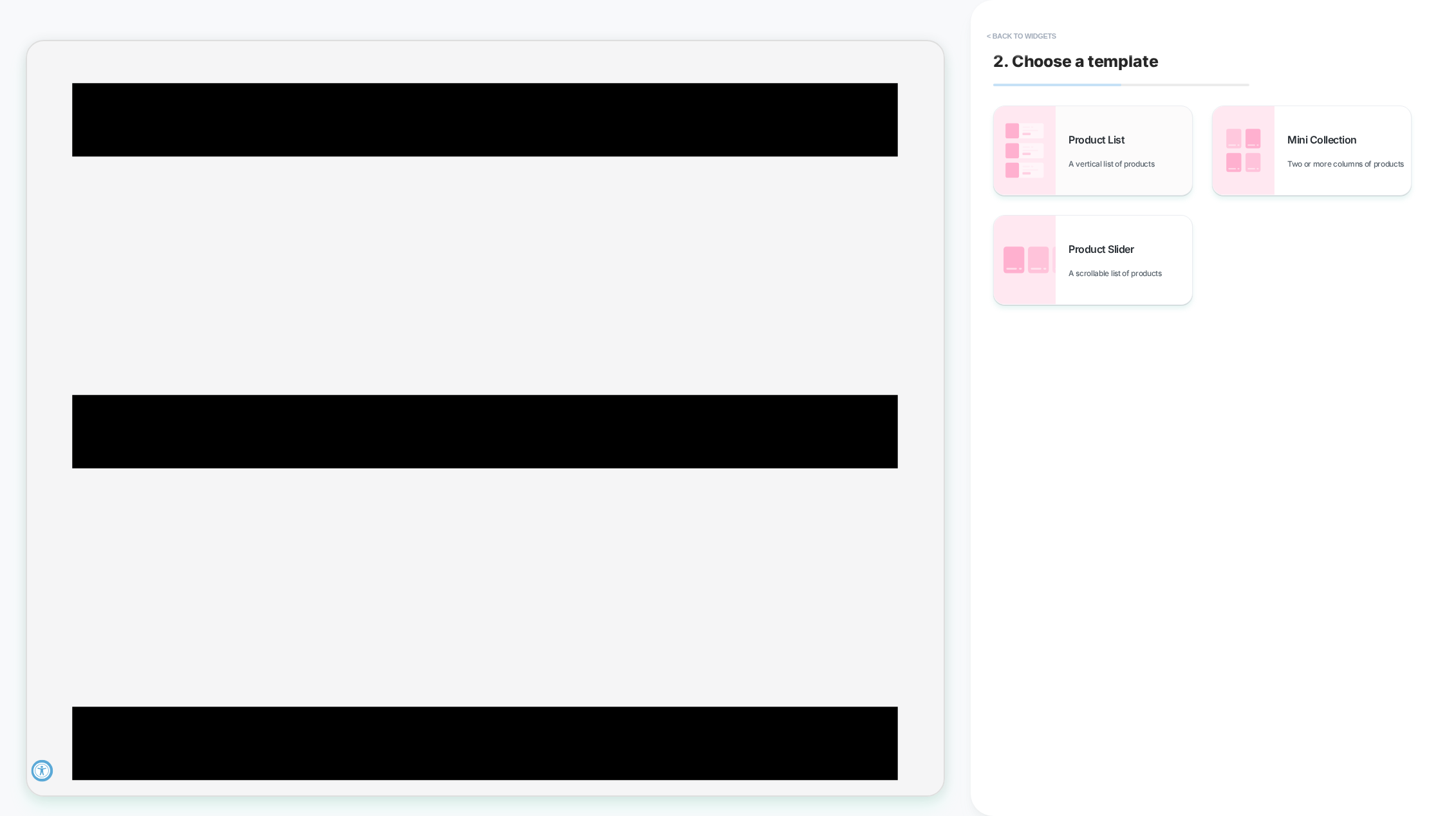
scroll to position [114, 0]
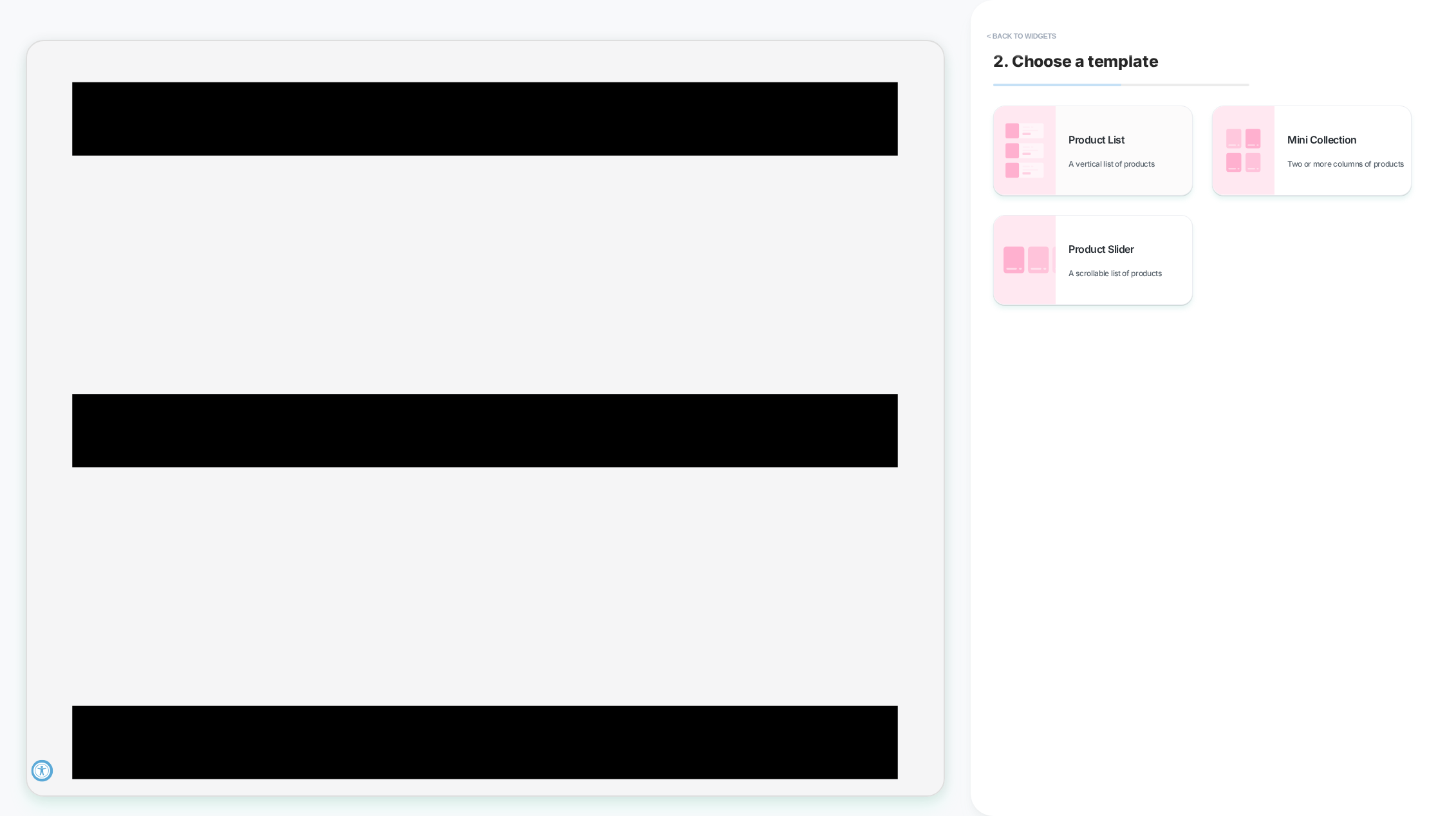
click at [1177, 158] on div "Product List A vertical list of products" at bounding box center [1130, 151] width 123 height 35
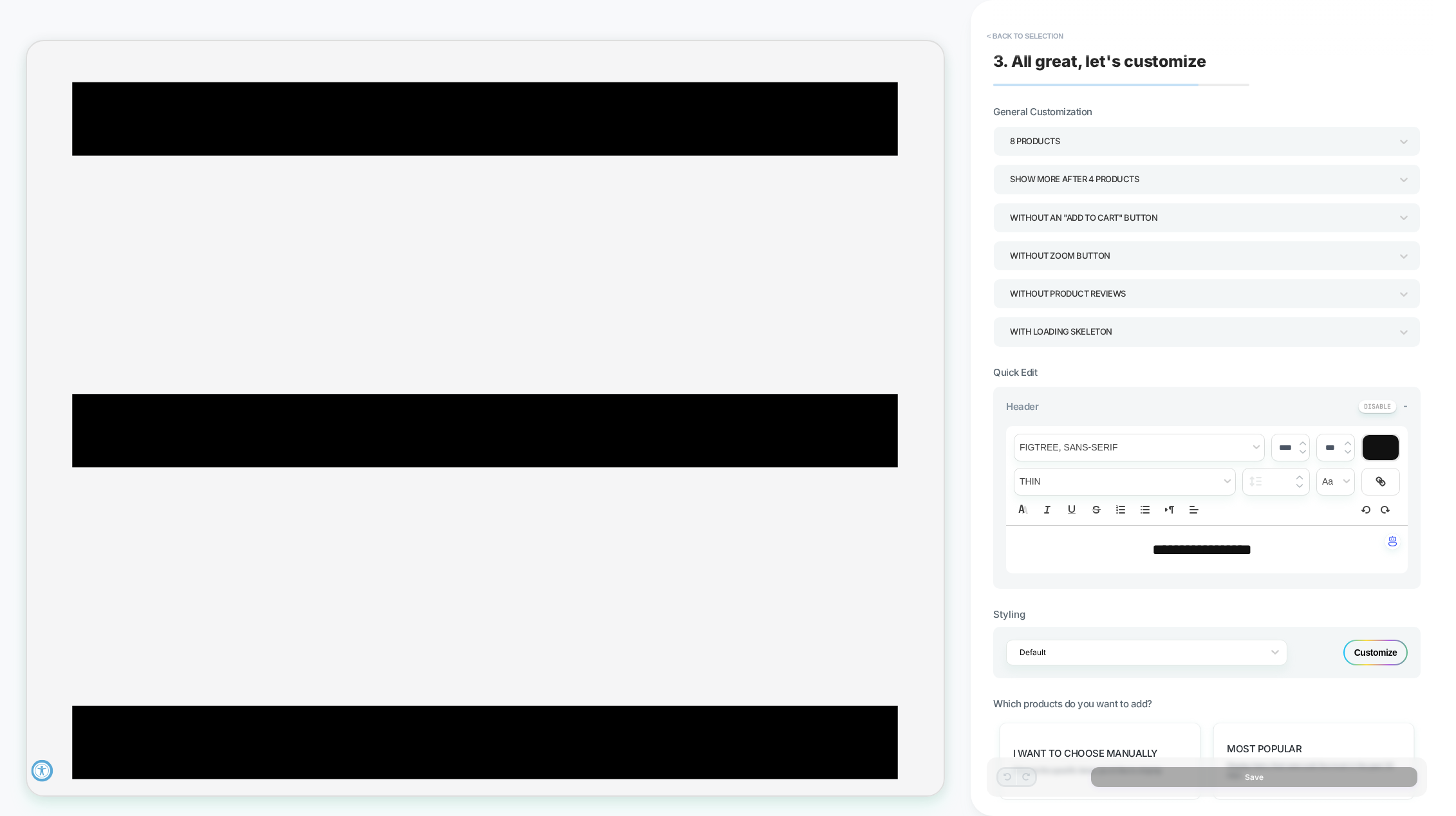
click at [1155, 178] on div "Show more after 4 Products" at bounding box center [1201, 179] width 381 height 17
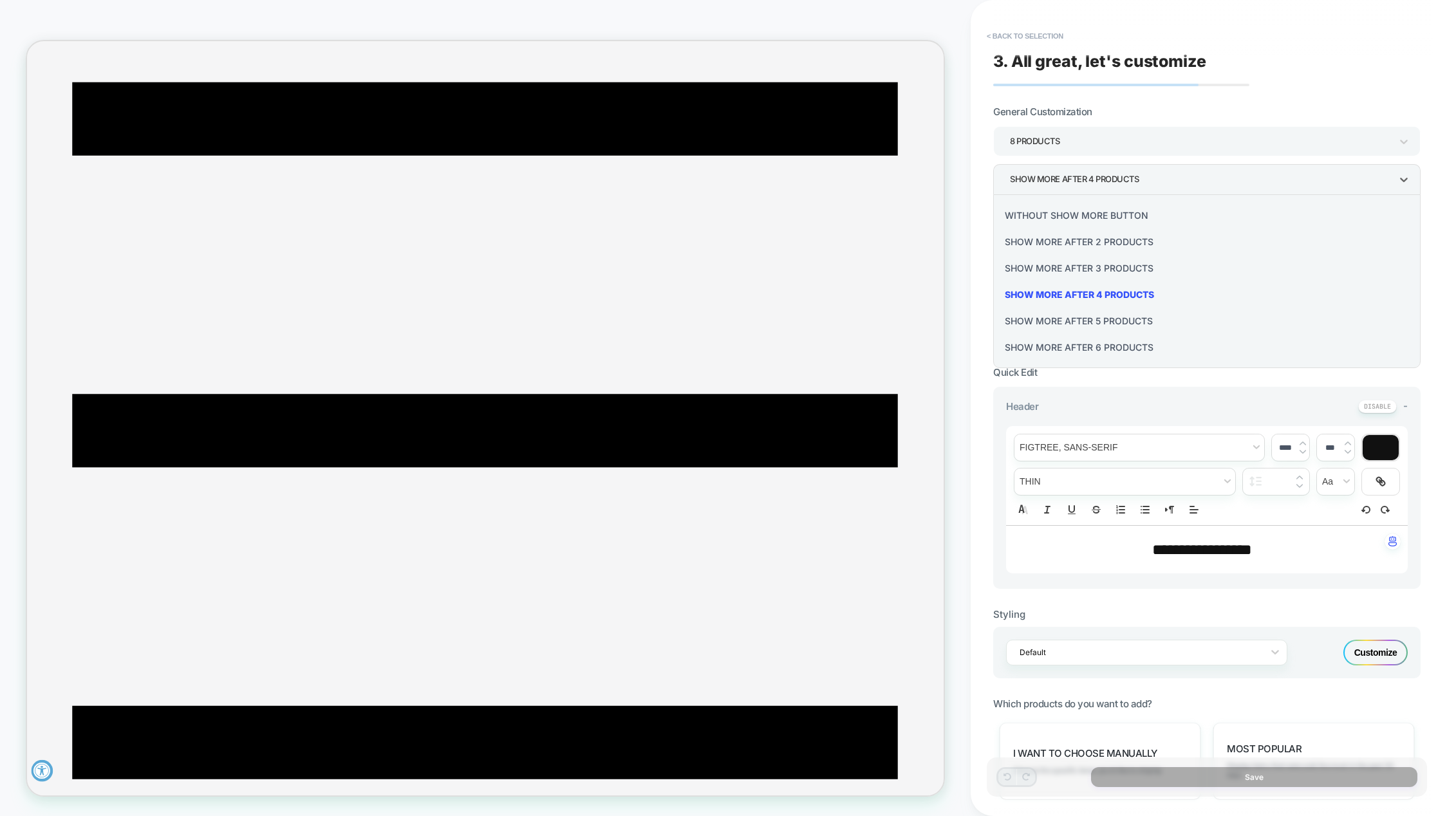
click at [1111, 215] on div "Without Show more button" at bounding box center [1207, 215] width 417 height 26
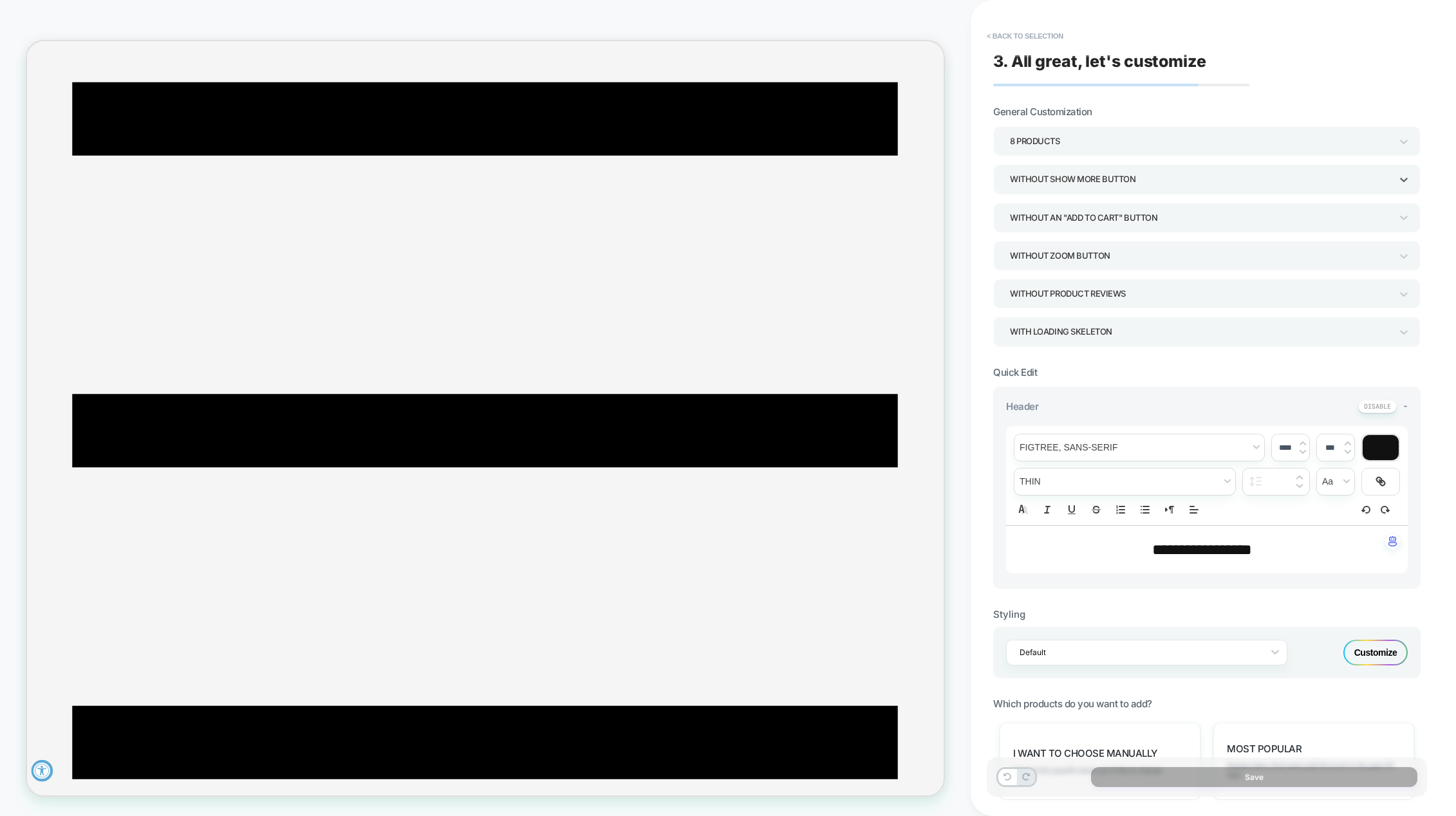
click at [1113, 145] on div "8 Products" at bounding box center [1201, 141] width 381 height 17
click at [1045, 284] on div "10 Products" at bounding box center [1207, 285] width 417 height 26
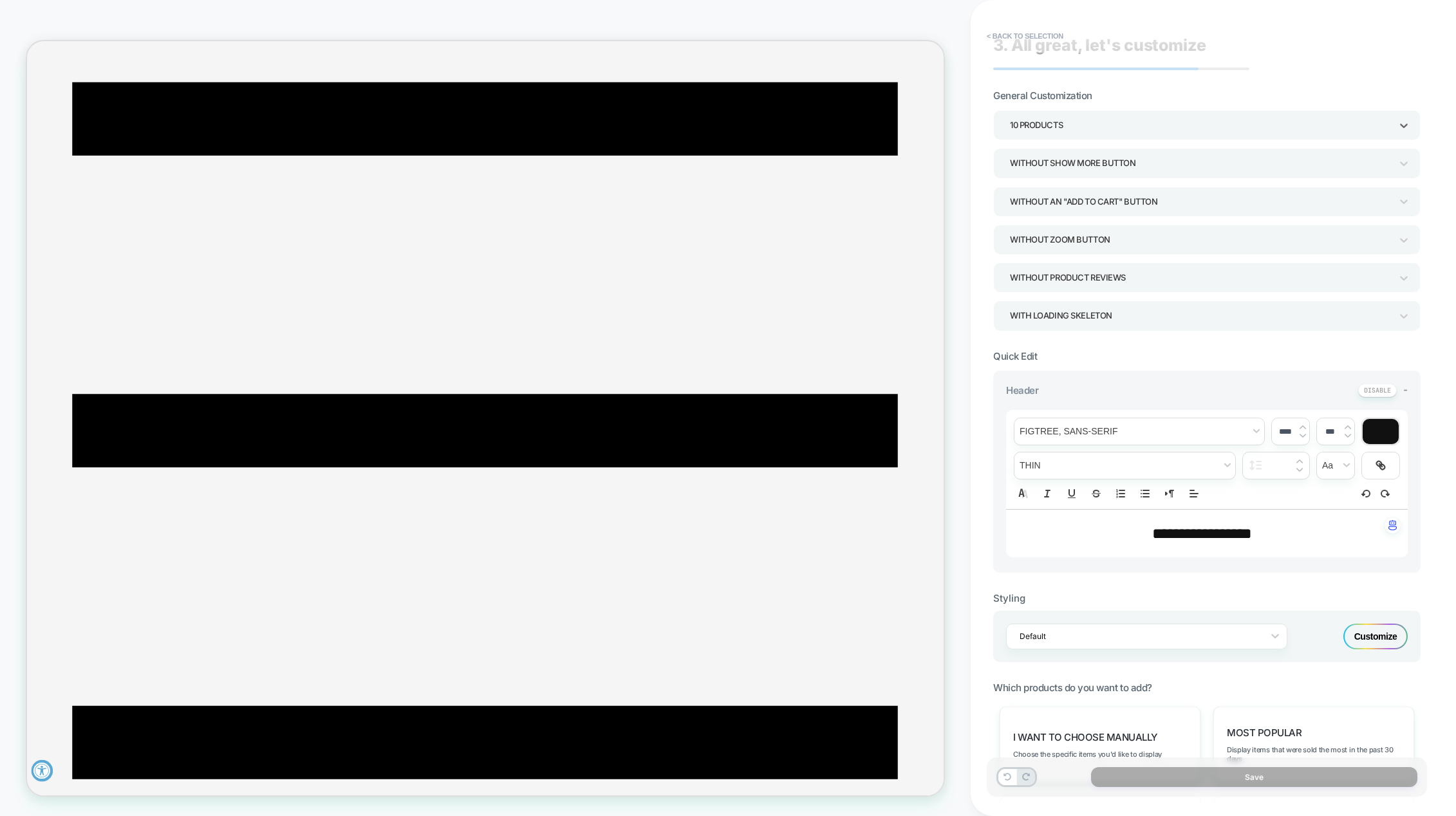
scroll to position [0, 0]
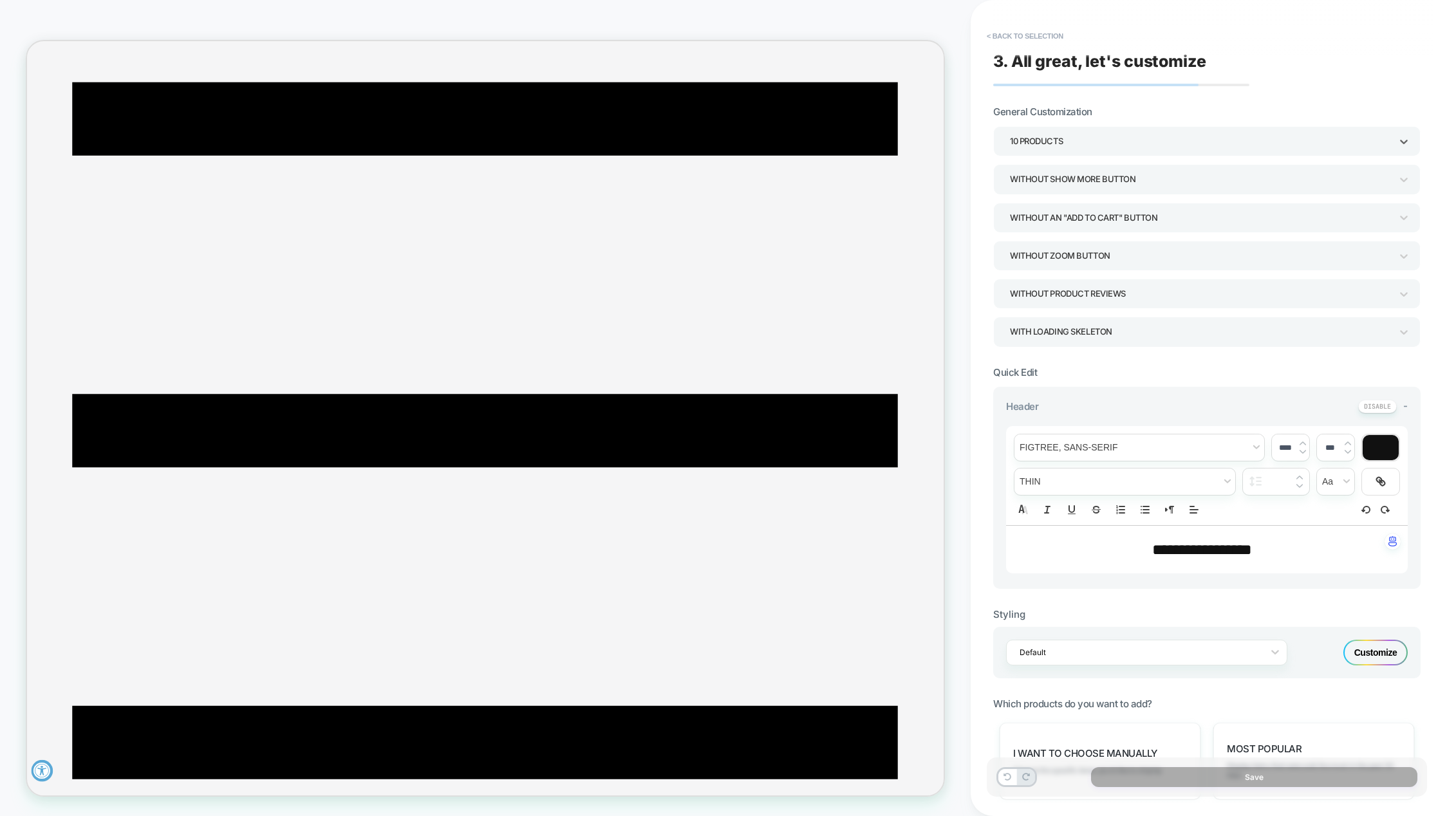
click at [1197, 549] on span "**********" at bounding box center [1202, 550] width 100 height 16
click at [1193, 549] on span "*******" at bounding box center [1172, 550] width 41 height 16
type input "****"
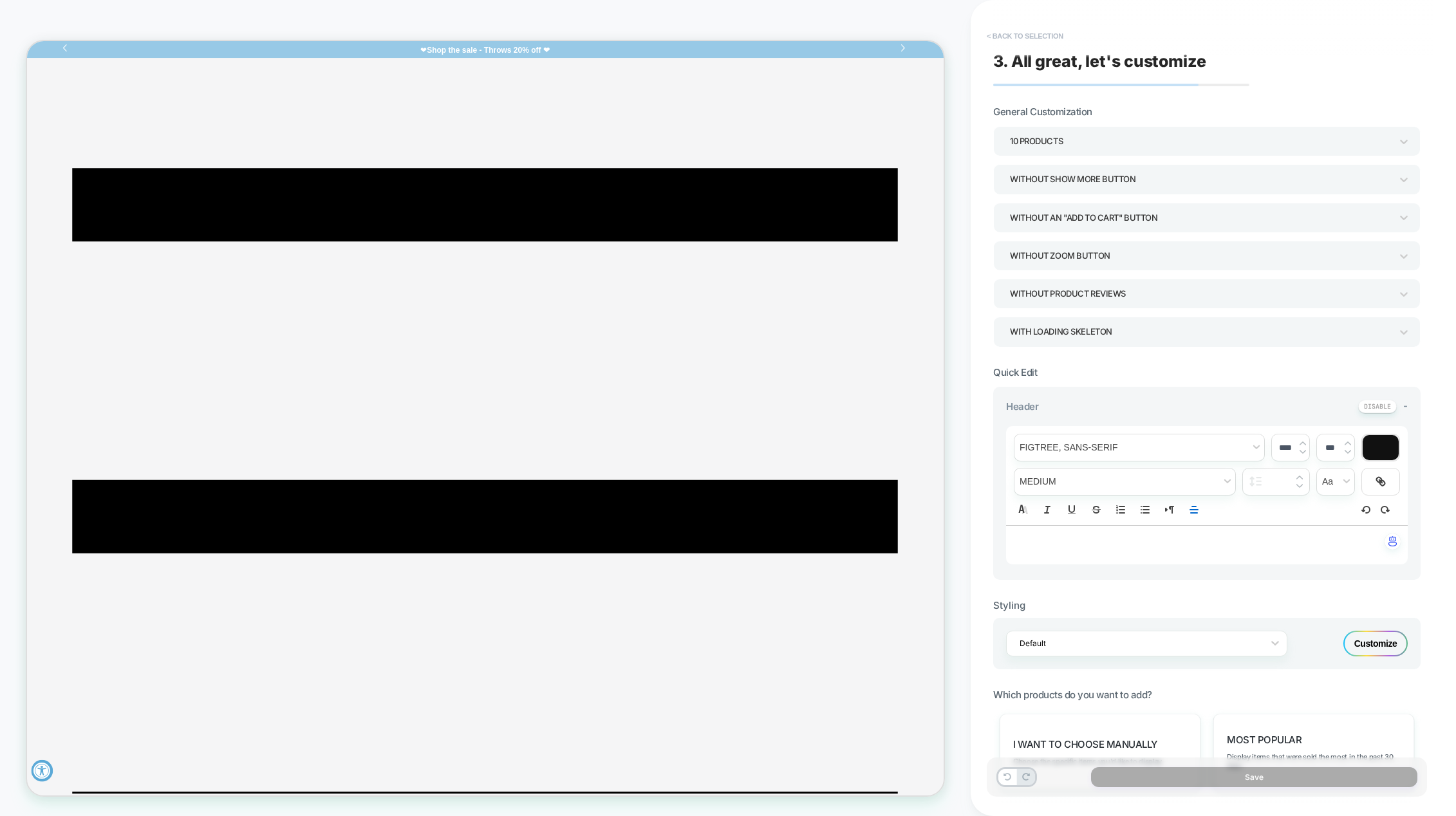
click at [1014, 38] on button "< Back to selection" at bounding box center [1025, 35] width 90 height 20
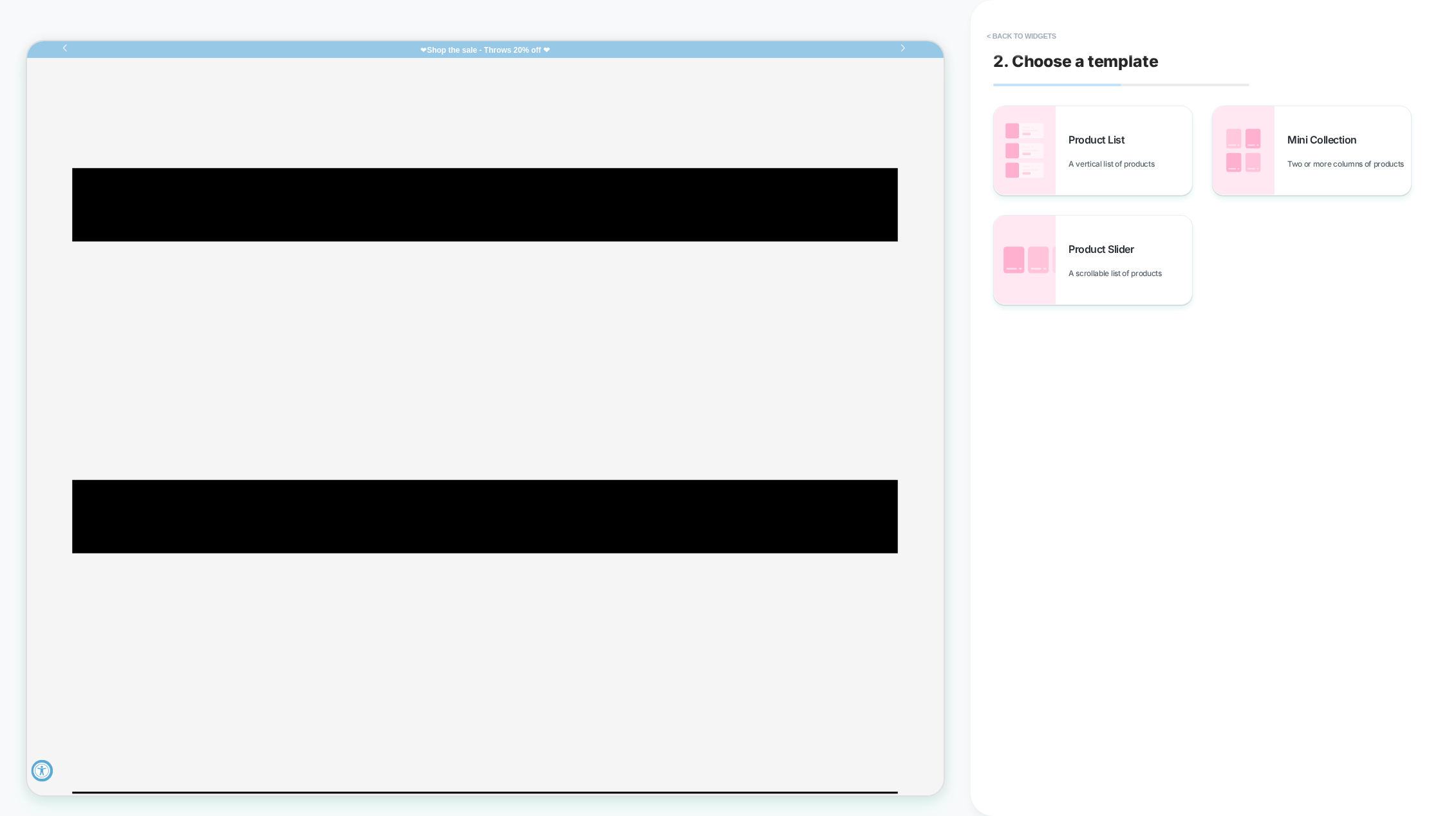
click at [1014, 38] on button "< Back to widgets" at bounding box center [1021, 35] width 82 height 20
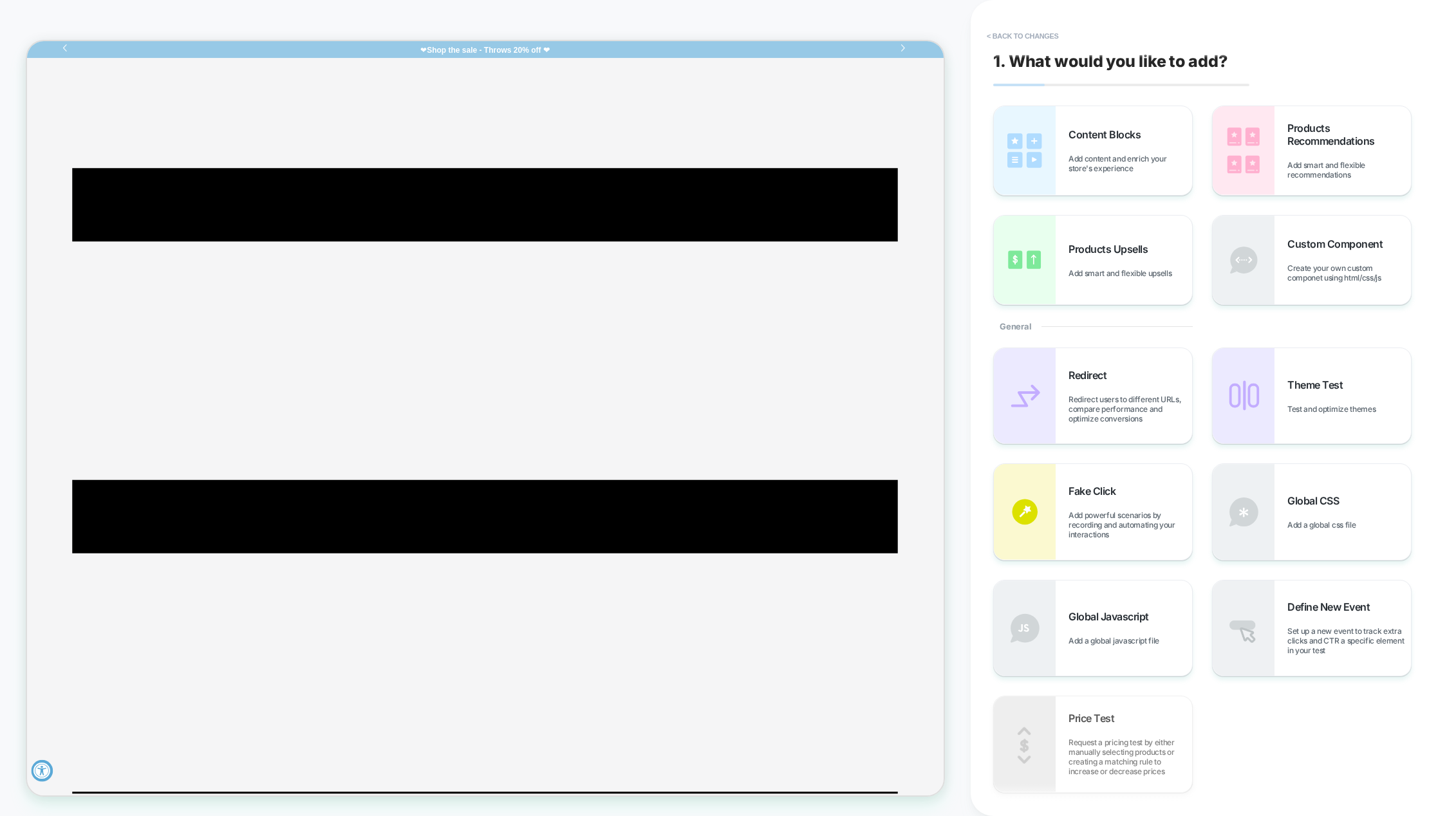
click at [1014, 38] on button "< Back to changes" at bounding box center [1022, 35] width 85 height 20
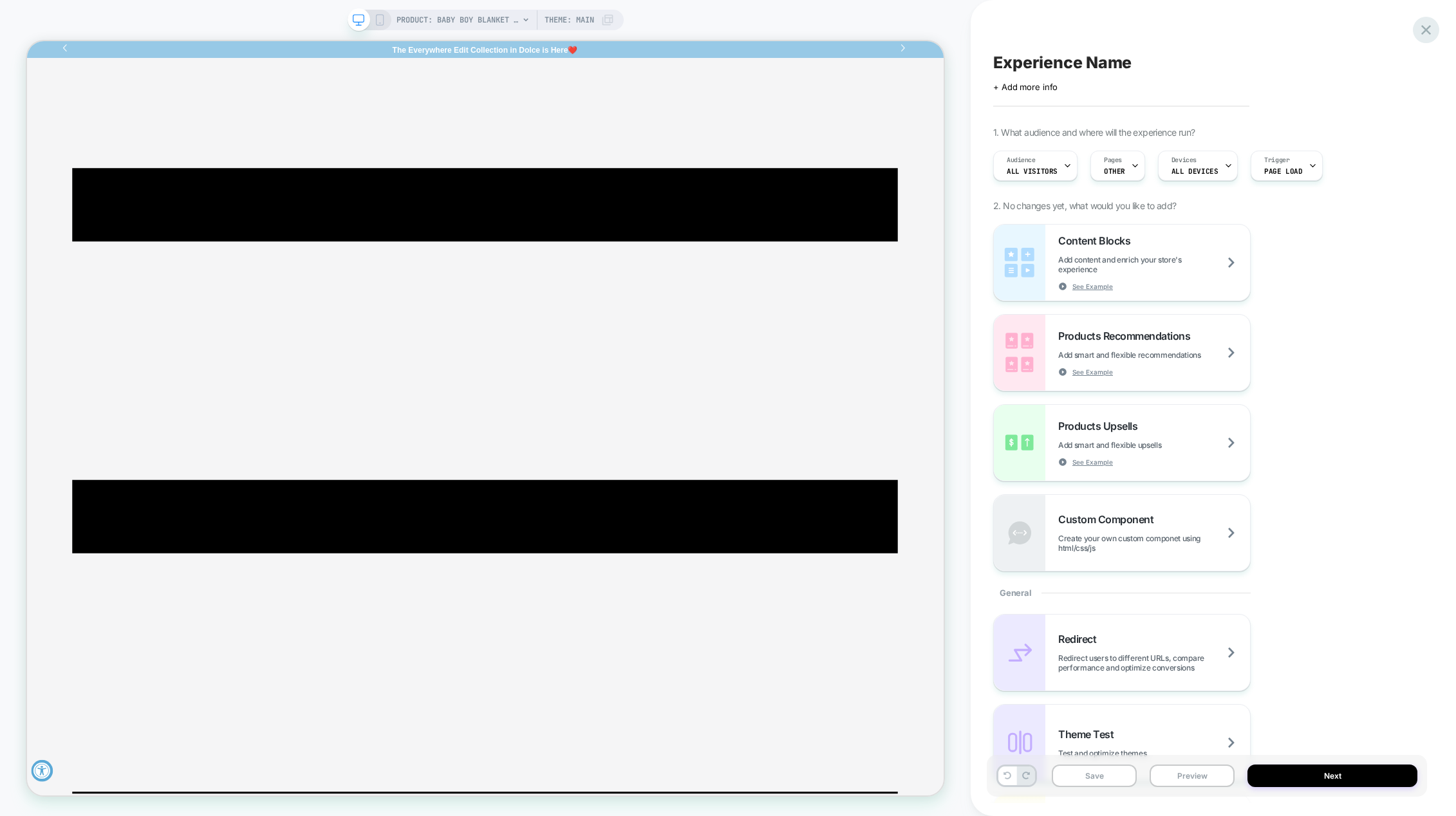
click at [1430, 31] on icon at bounding box center [1426, 29] width 17 height 17
